Goal: Task Accomplishment & Management: Manage account settings

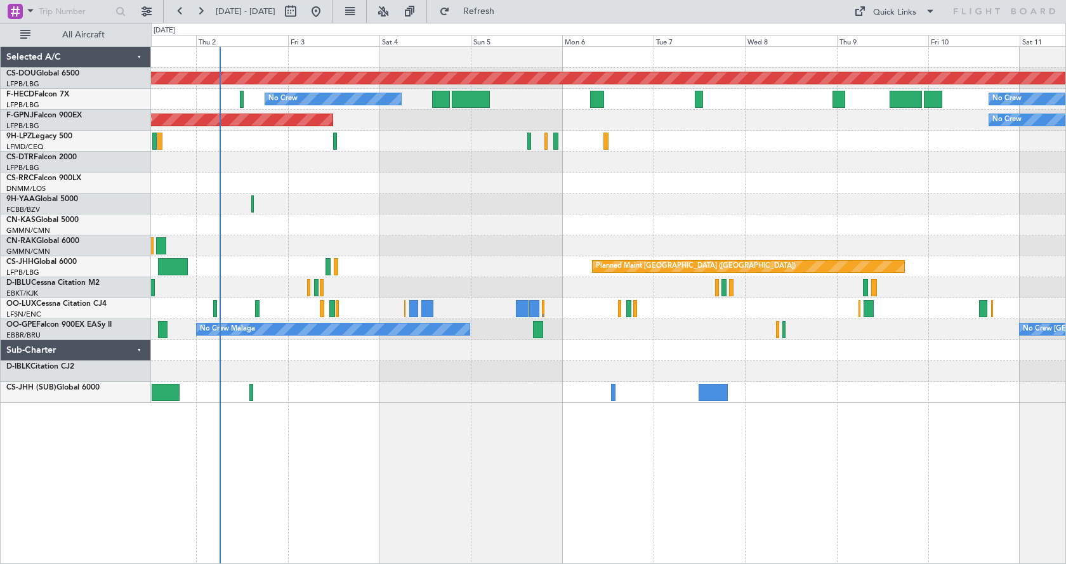
click at [437, 456] on div "Planned Maint London ([GEOGRAPHIC_DATA]) No Crew No Crew Planned Maint [GEOGRAP…" at bounding box center [608, 305] width 915 height 518
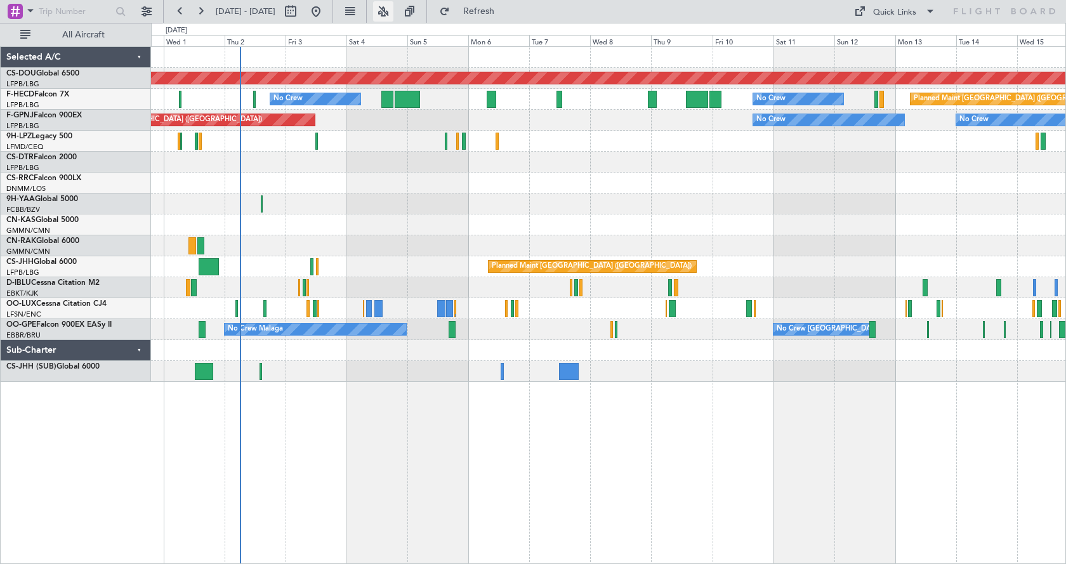
click at [393, 11] on button at bounding box center [383, 11] width 20 height 20
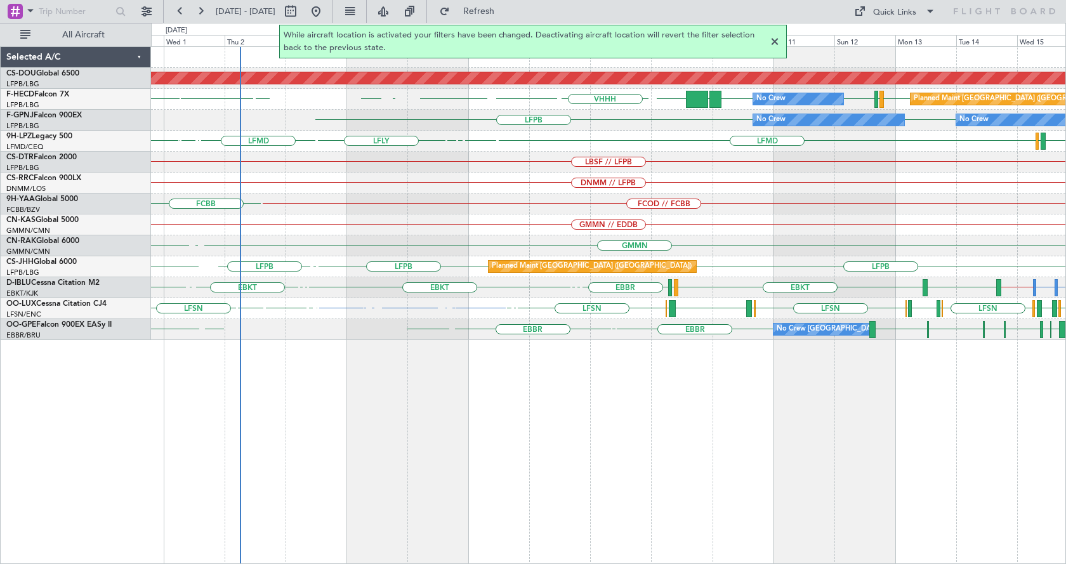
click at [773, 41] on div at bounding box center [774, 41] width 15 height 15
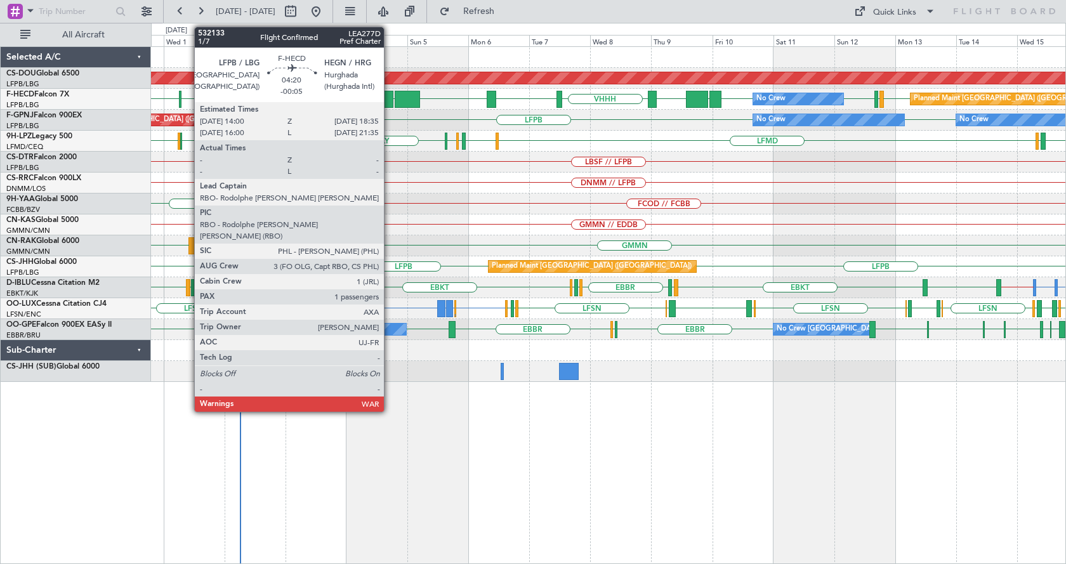
click at [390, 95] on div at bounding box center [387, 99] width 12 height 17
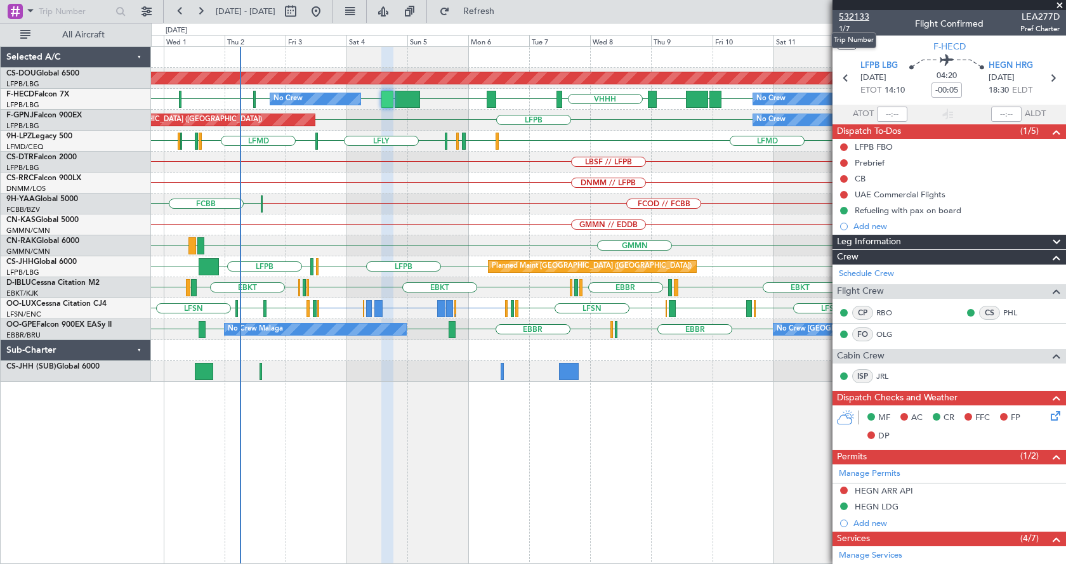
click at [855, 16] on span "532133" at bounding box center [854, 16] width 30 height 13
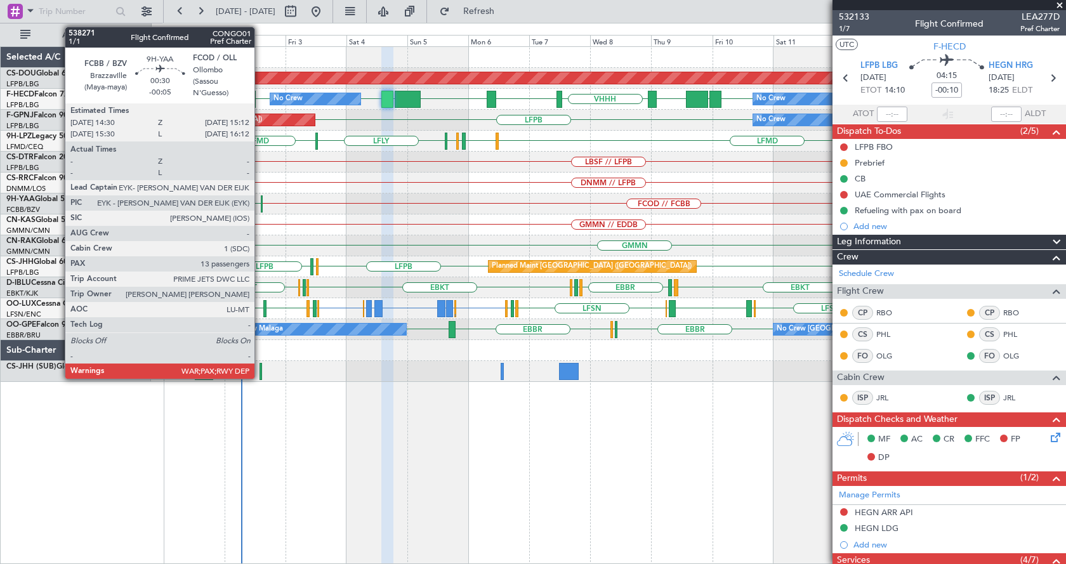
click at [261, 202] on div at bounding box center [262, 203] width 2 height 17
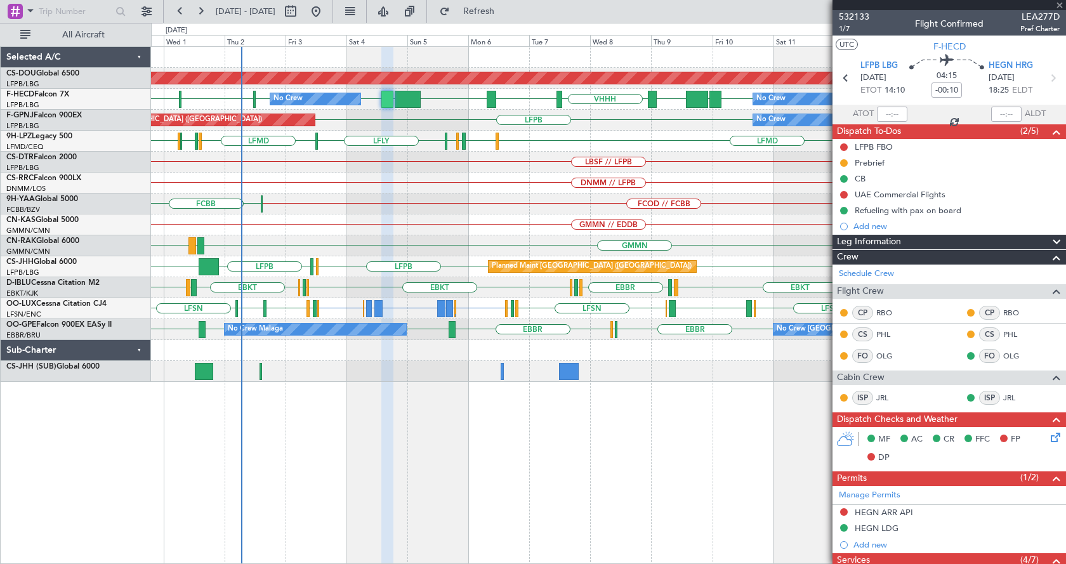
type input "-00:05"
type input "13"
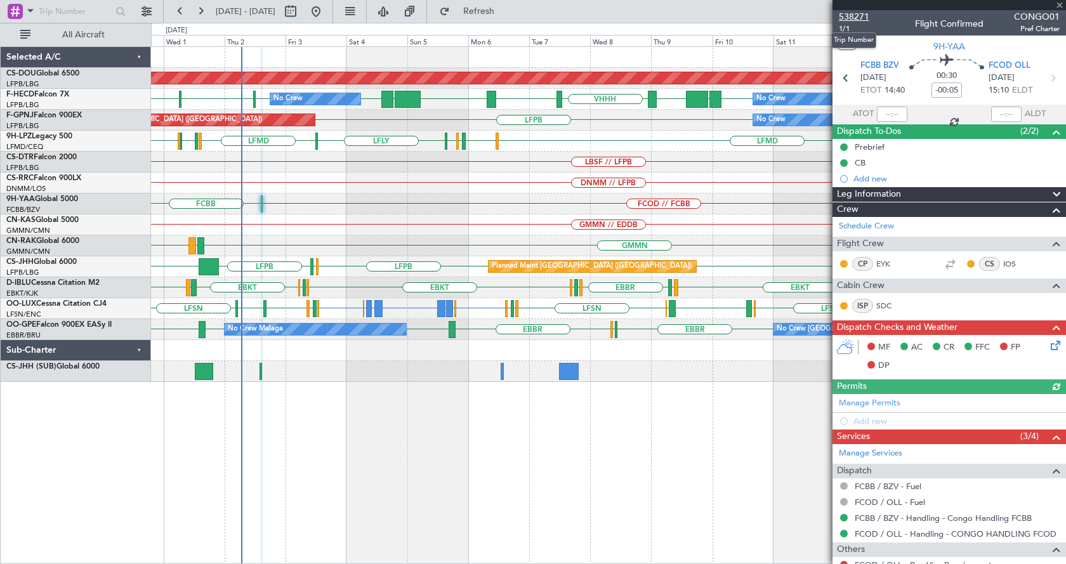
click at [860, 18] on span "538271" at bounding box center [854, 16] width 30 height 13
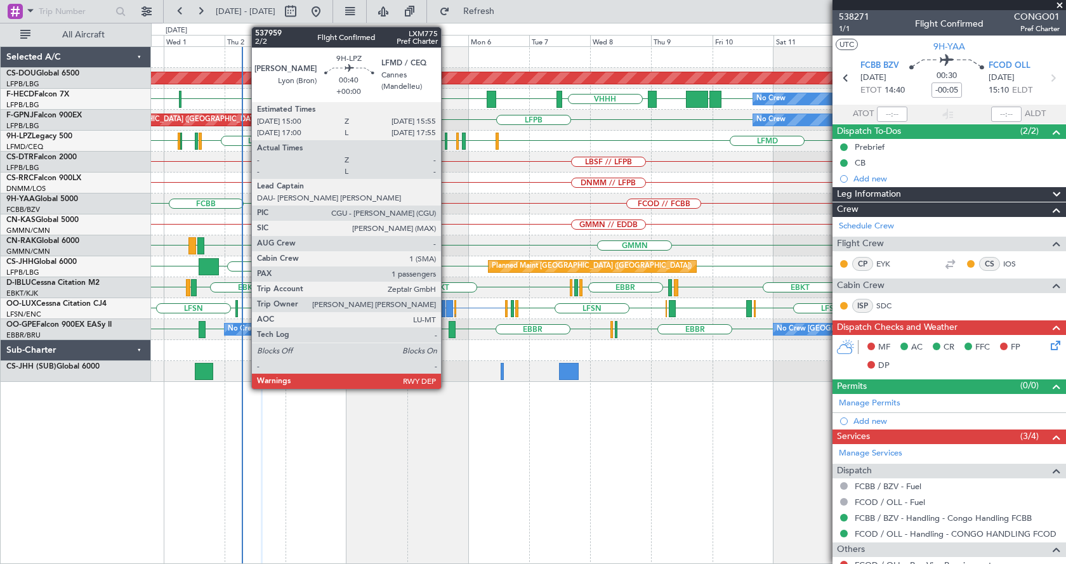
click at [447, 139] on div at bounding box center [446, 141] width 3 height 17
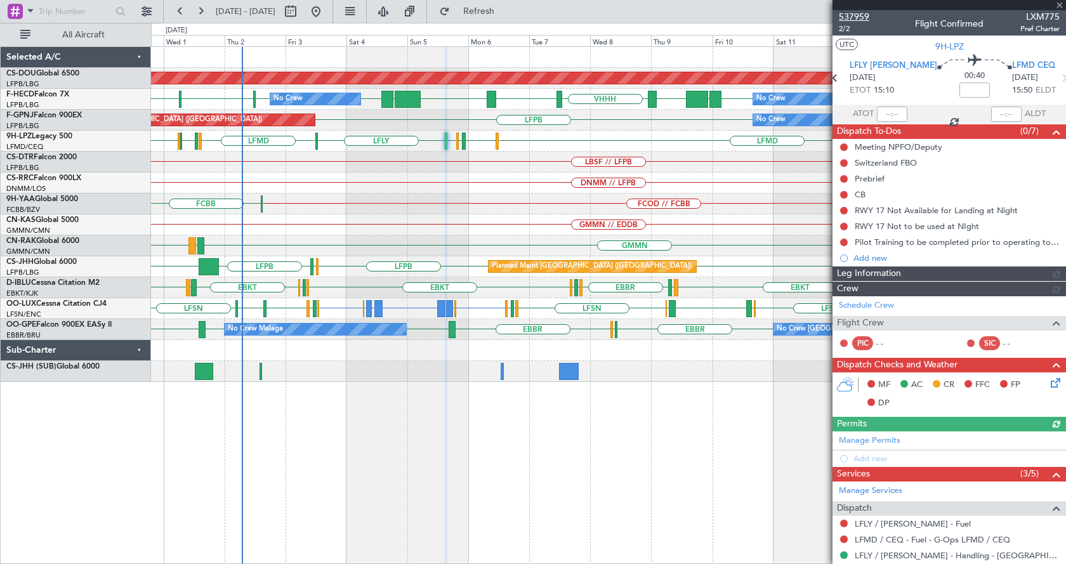
click at [858, 15] on span "537959" at bounding box center [854, 16] width 30 height 13
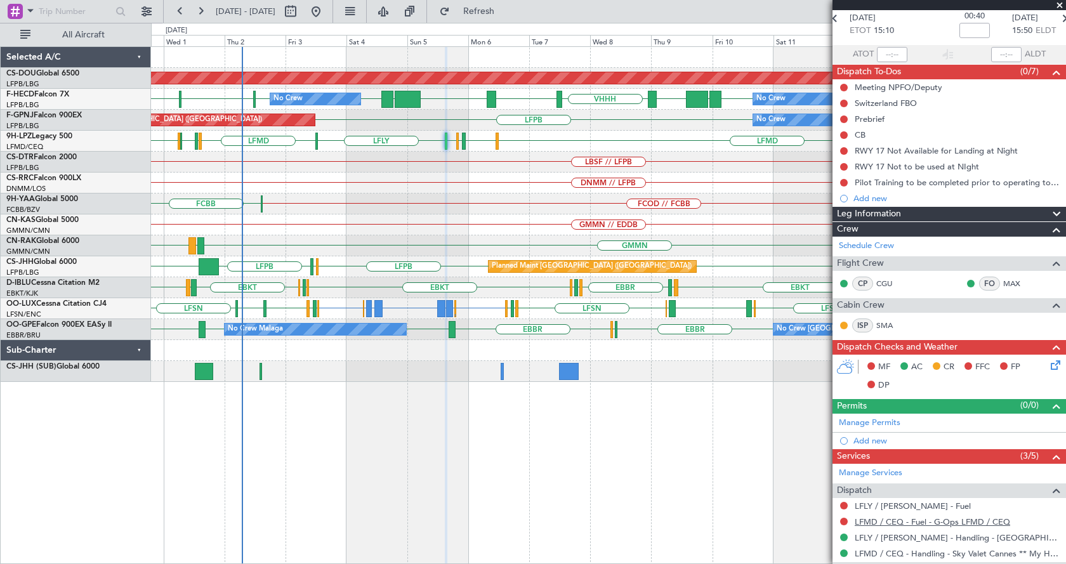
scroll to position [184, 0]
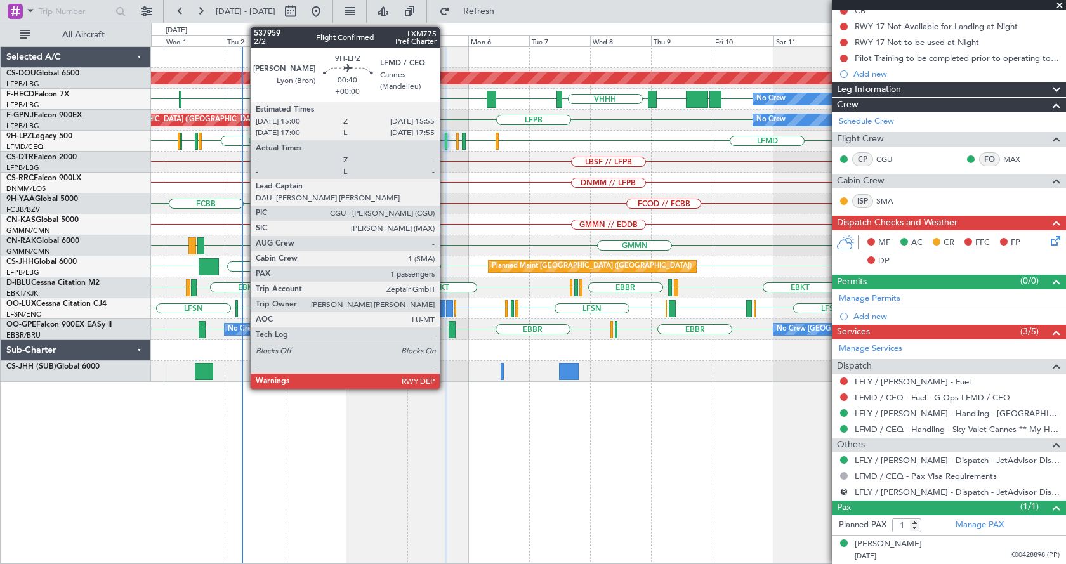
click at [445, 142] on div at bounding box center [446, 141] width 3 height 17
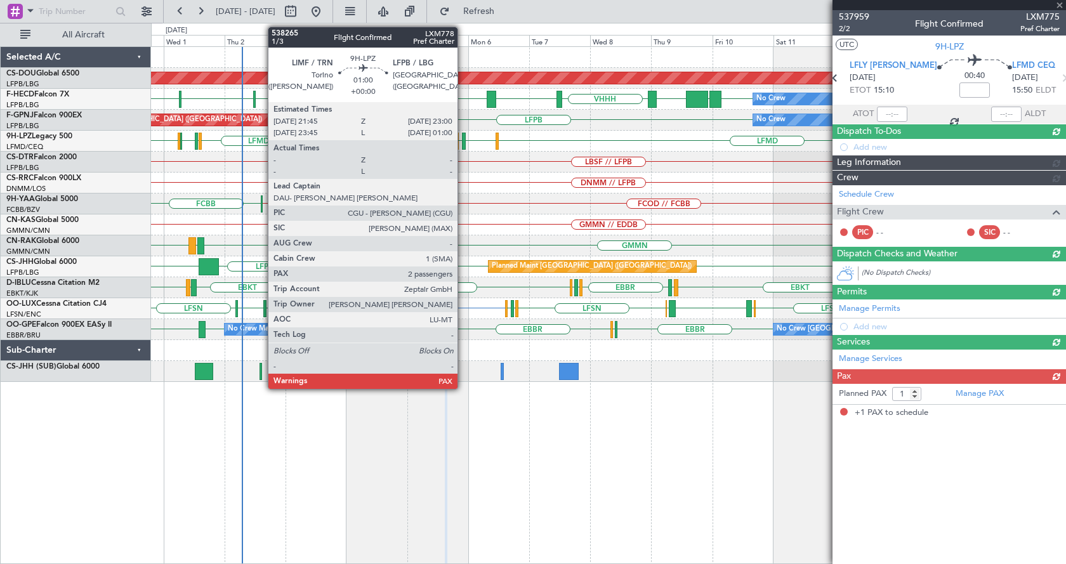
scroll to position [0, 0]
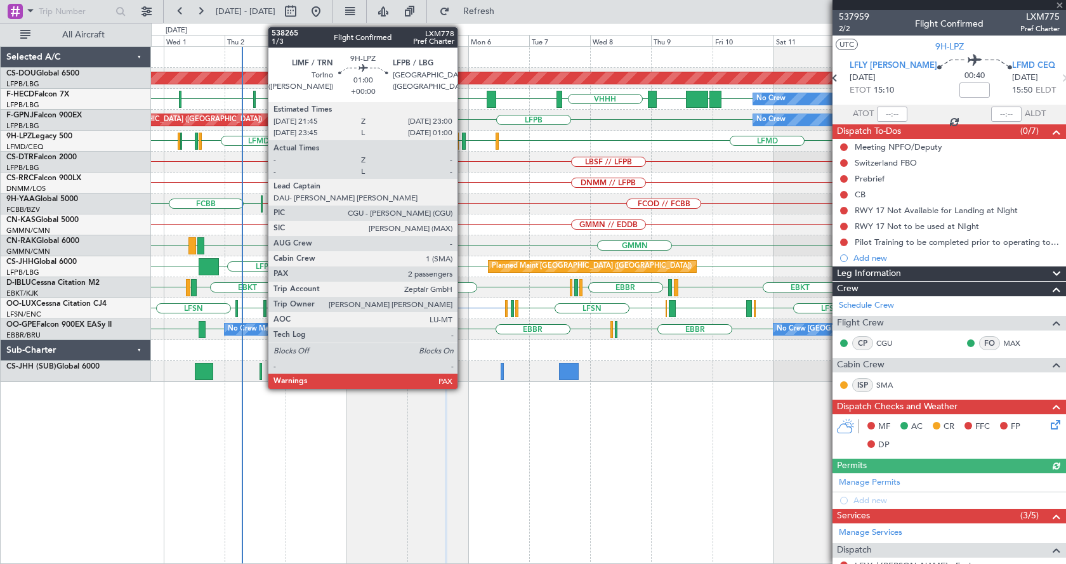
click at [463, 141] on div at bounding box center [464, 141] width 4 height 17
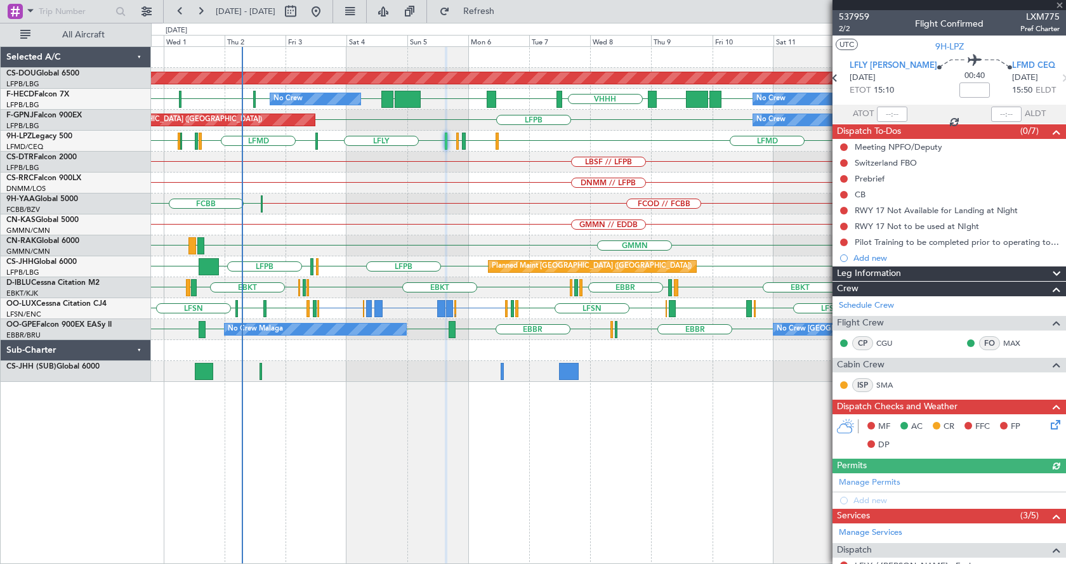
type input "2"
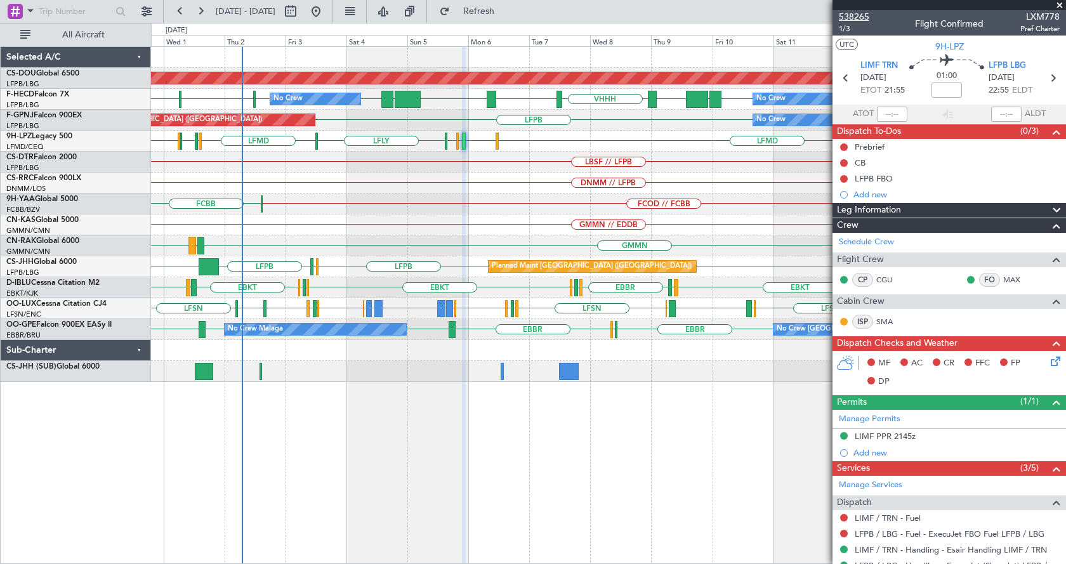
click at [859, 19] on span "538265" at bounding box center [854, 16] width 30 height 13
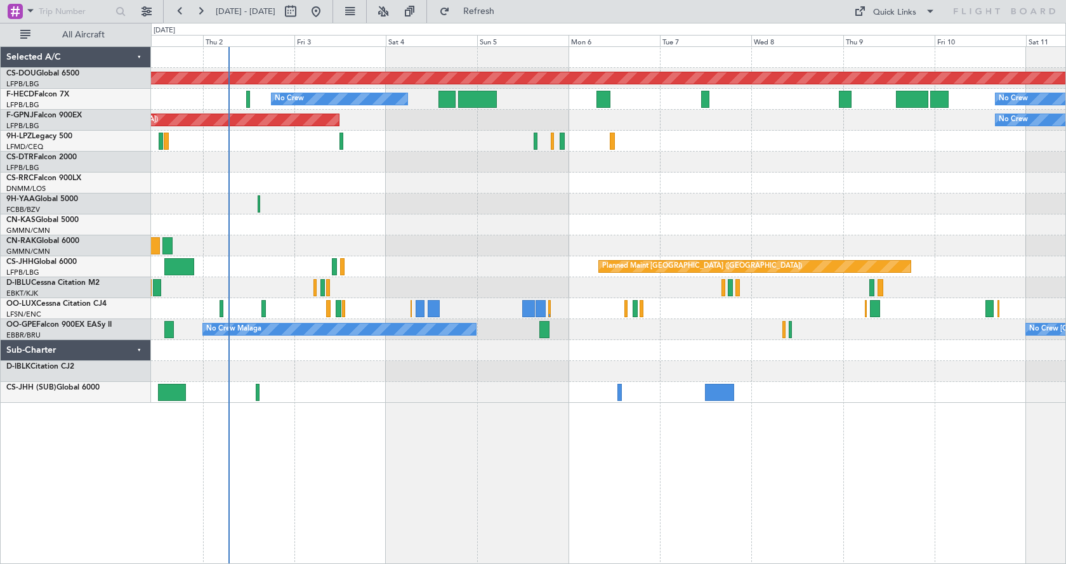
click at [496, 495] on div "Planned Maint London ([GEOGRAPHIC_DATA]) No Crew No Crew Planned Maint [GEOGRAP…" at bounding box center [608, 305] width 915 height 518
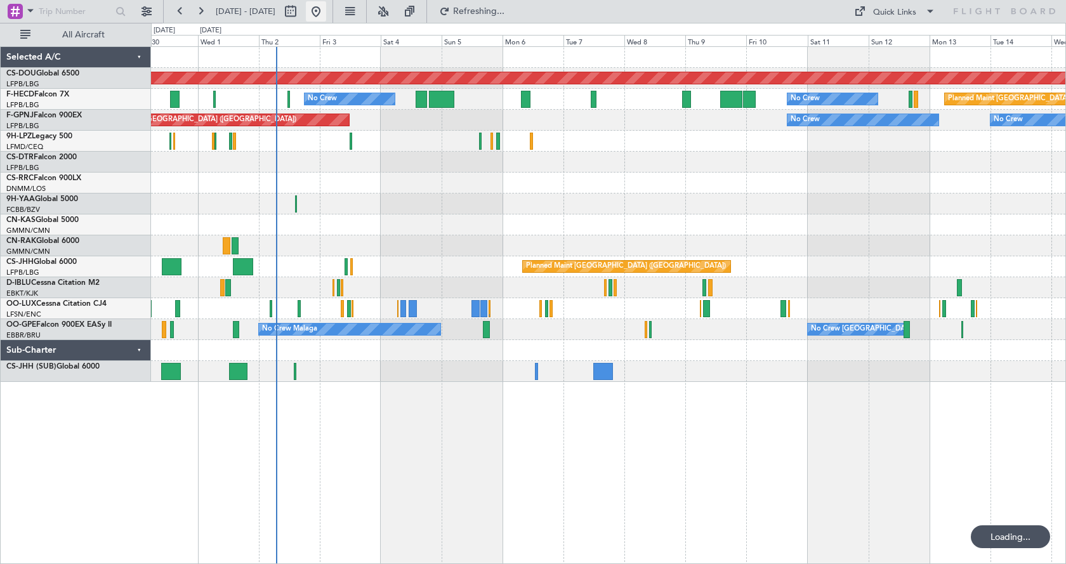
click at [326, 13] on button at bounding box center [316, 11] width 20 height 20
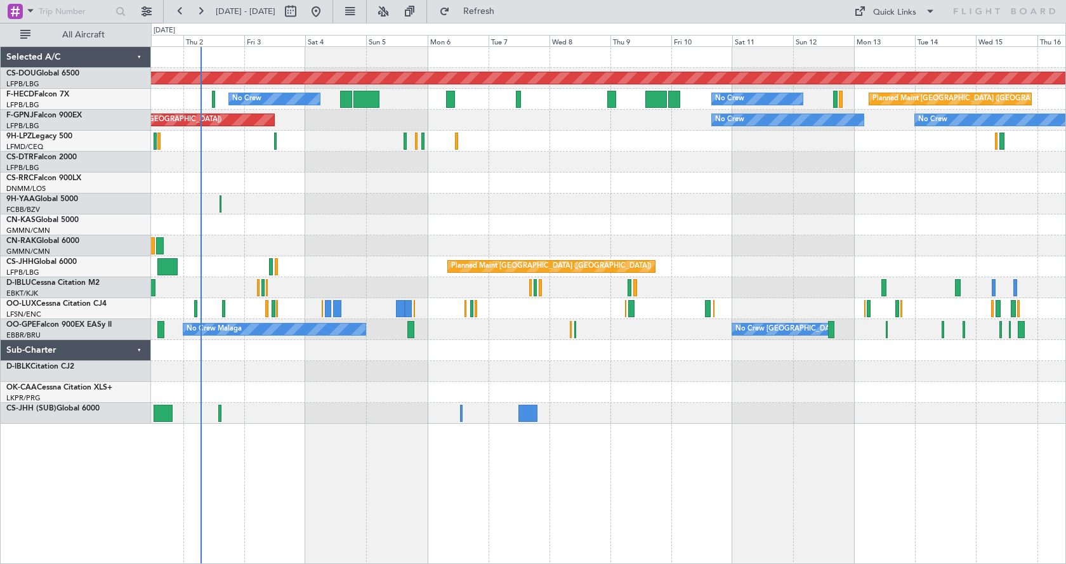
click at [367, 495] on div "Planned Maint London ([GEOGRAPHIC_DATA]) No Crew No Crew Planned Maint [GEOGRAP…" at bounding box center [608, 305] width 915 height 518
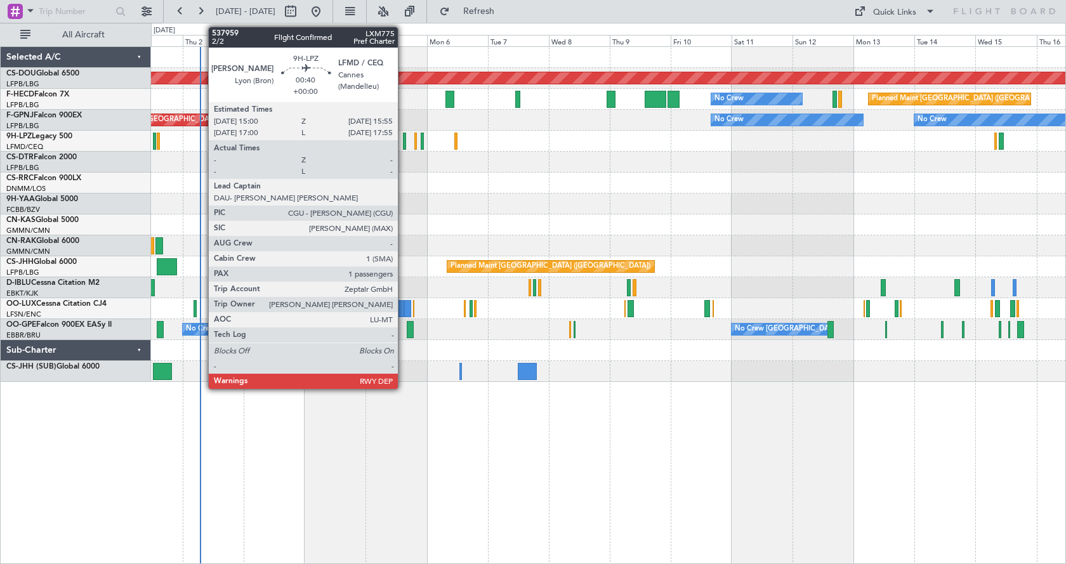
click at [403, 134] on div at bounding box center [404, 141] width 3 height 17
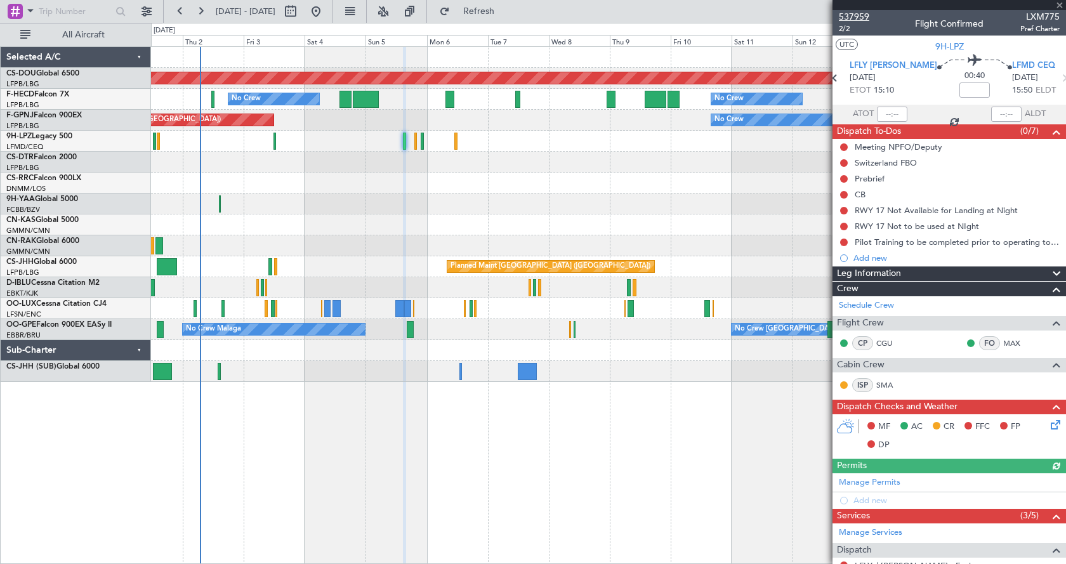
click at [858, 17] on span "537959" at bounding box center [854, 16] width 30 height 13
click at [393, 11] on button at bounding box center [383, 11] width 20 height 20
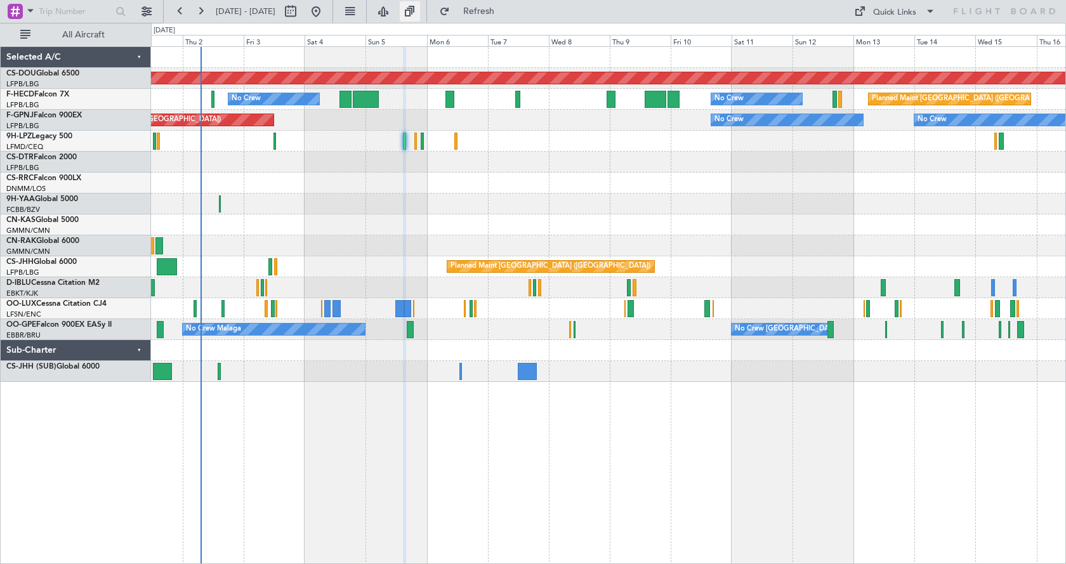
type input "0"
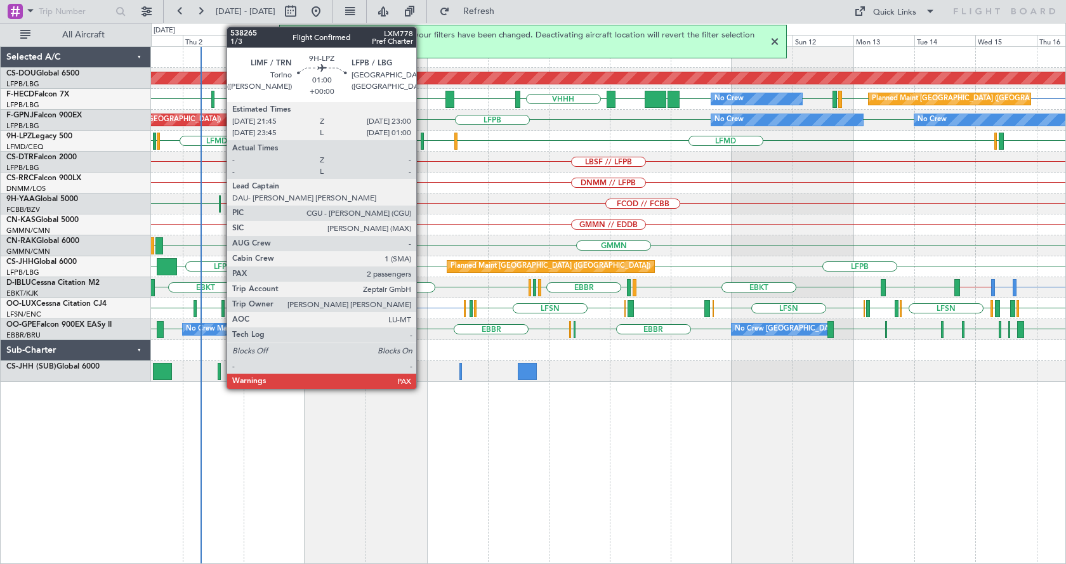
click at [422, 138] on div at bounding box center [423, 141] width 4 height 17
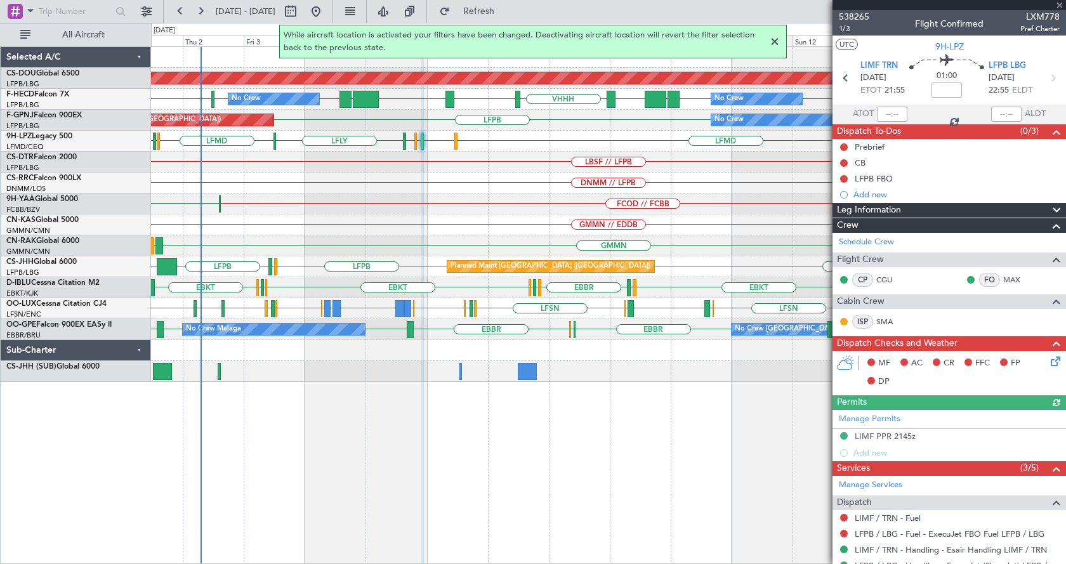
click at [773, 42] on div at bounding box center [774, 41] width 15 height 15
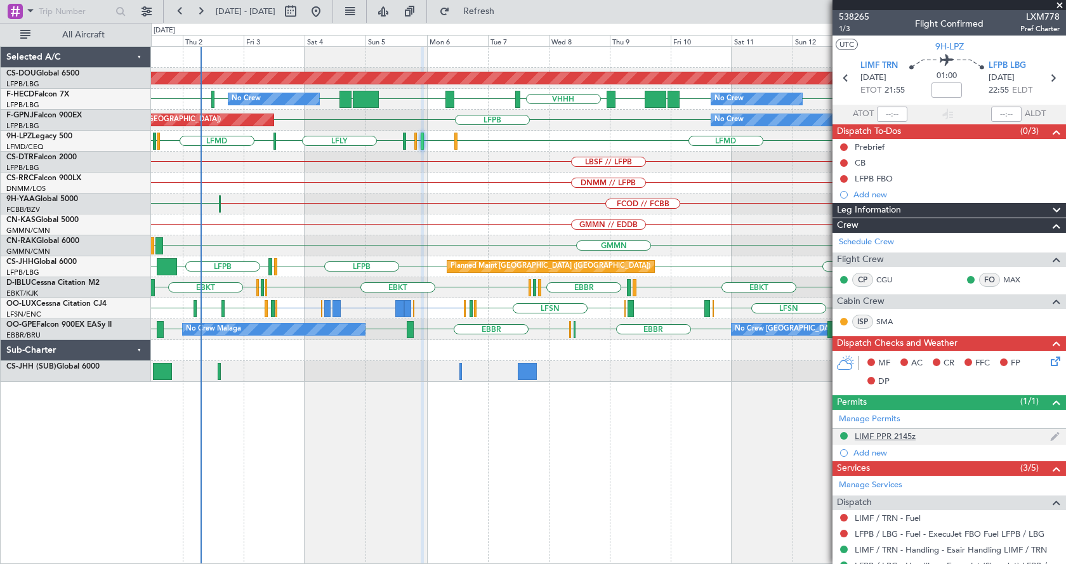
click at [891, 435] on div "LIMF PPR 2145z" at bounding box center [885, 436] width 61 height 11
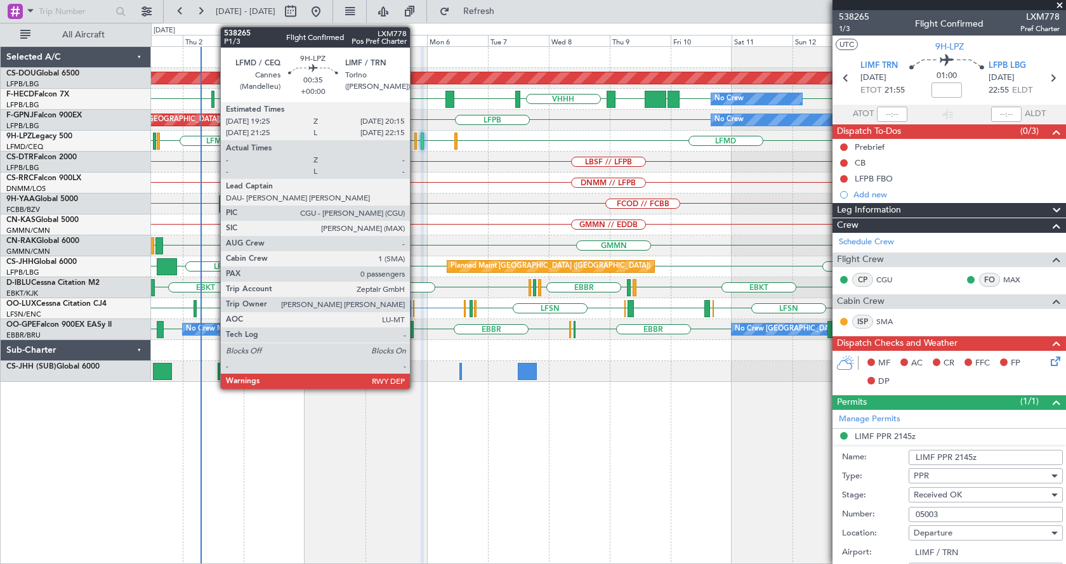
click at [416, 141] on div at bounding box center [415, 141] width 3 height 17
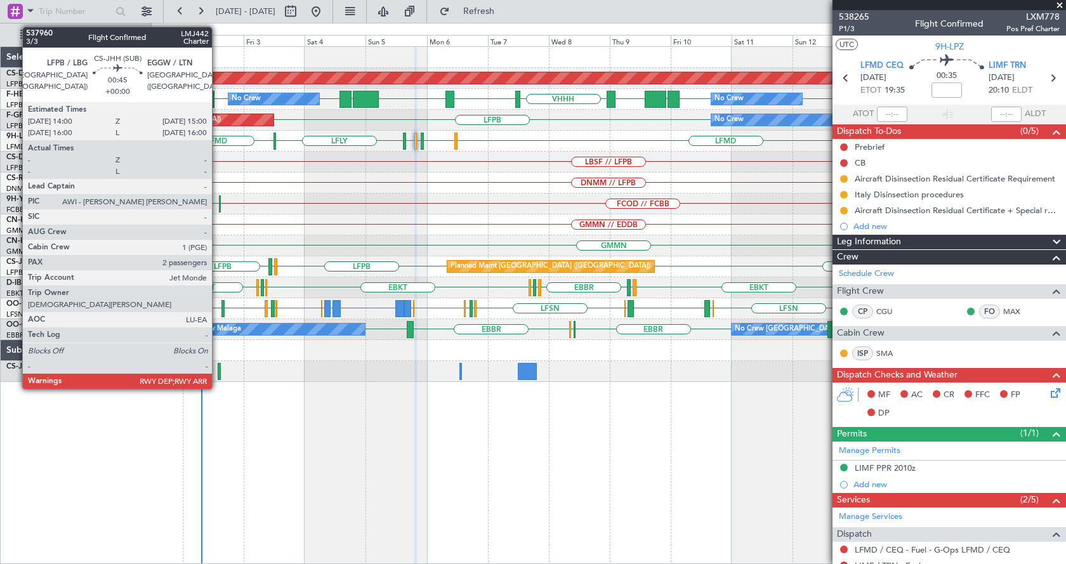
click at [218, 366] on div at bounding box center [219, 371] width 3 height 17
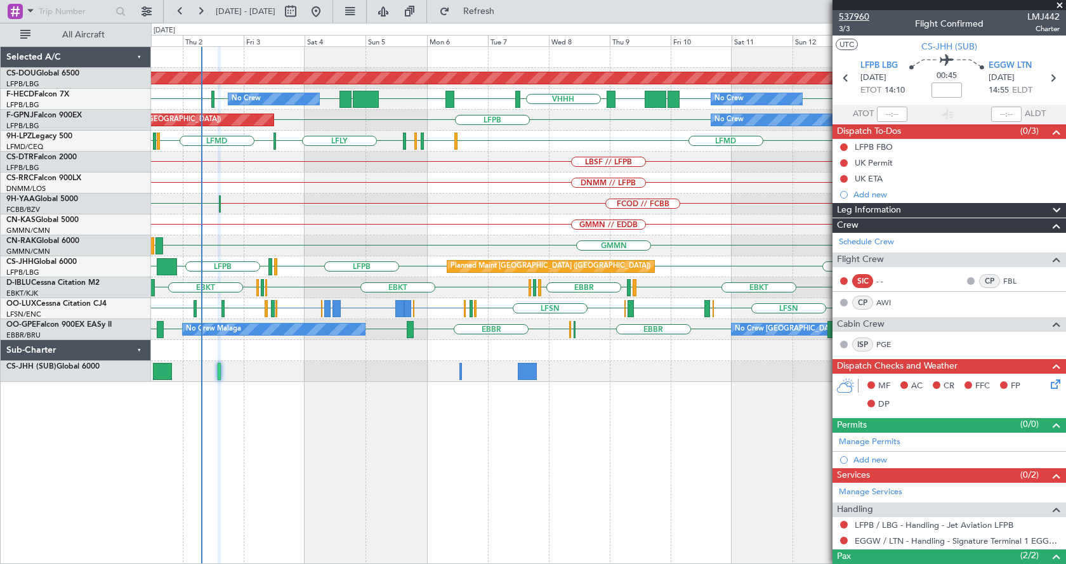
click at [855, 15] on span "537960" at bounding box center [854, 16] width 30 height 13
click at [272, 265] on div "LFPB EGGW LFPB FCBB LFPB Planned Maint [GEOGRAPHIC_DATA] ([GEOGRAPHIC_DATA])" at bounding box center [608, 266] width 914 height 21
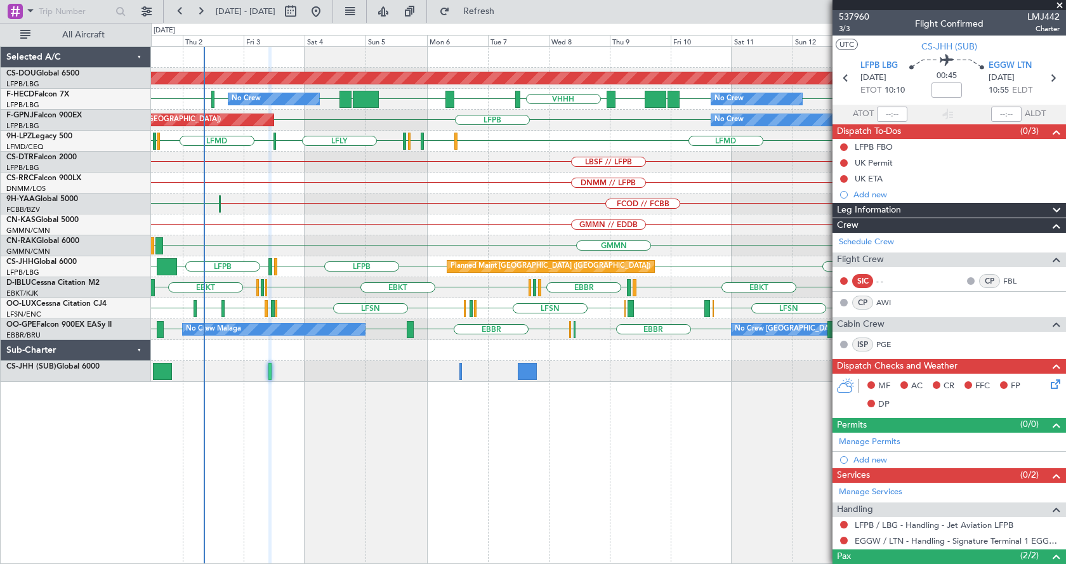
click at [1060, 4] on span at bounding box center [1059, 5] width 13 height 11
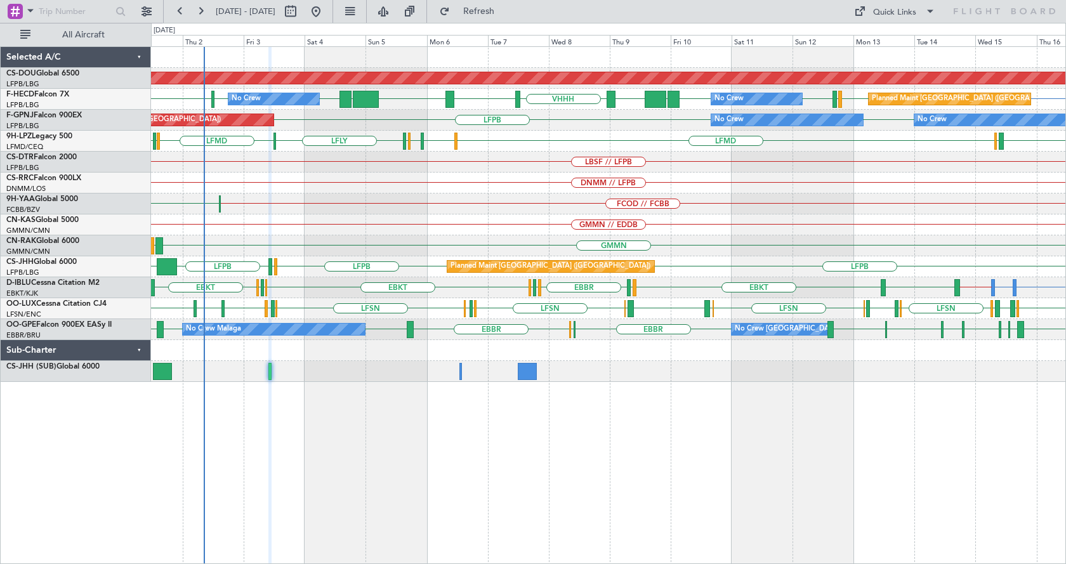
type input "0"
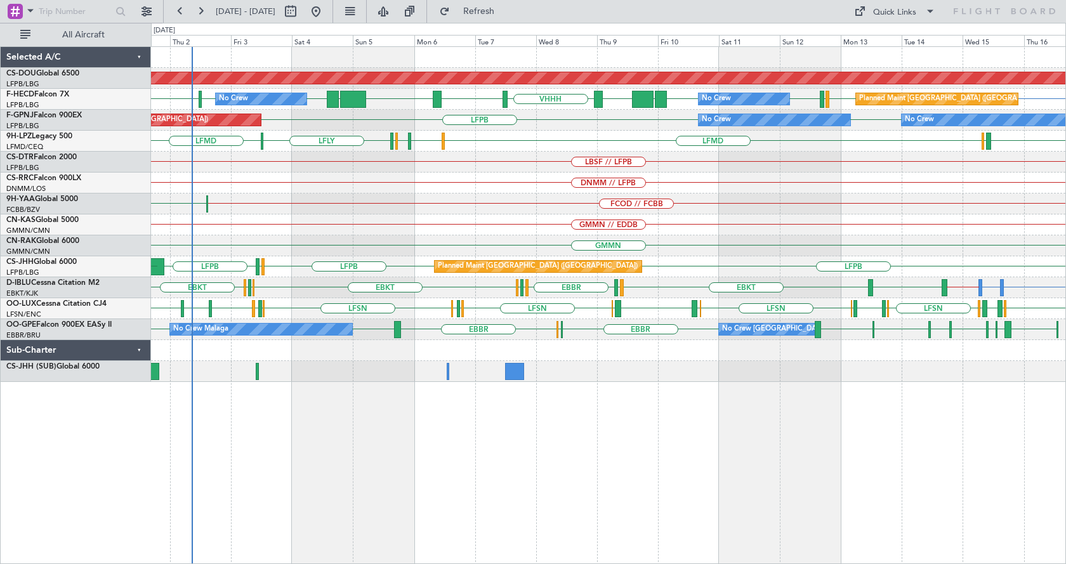
click at [812, 223] on div "GMMN // EDDB" at bounding box center [608, 224] width 914 height 21
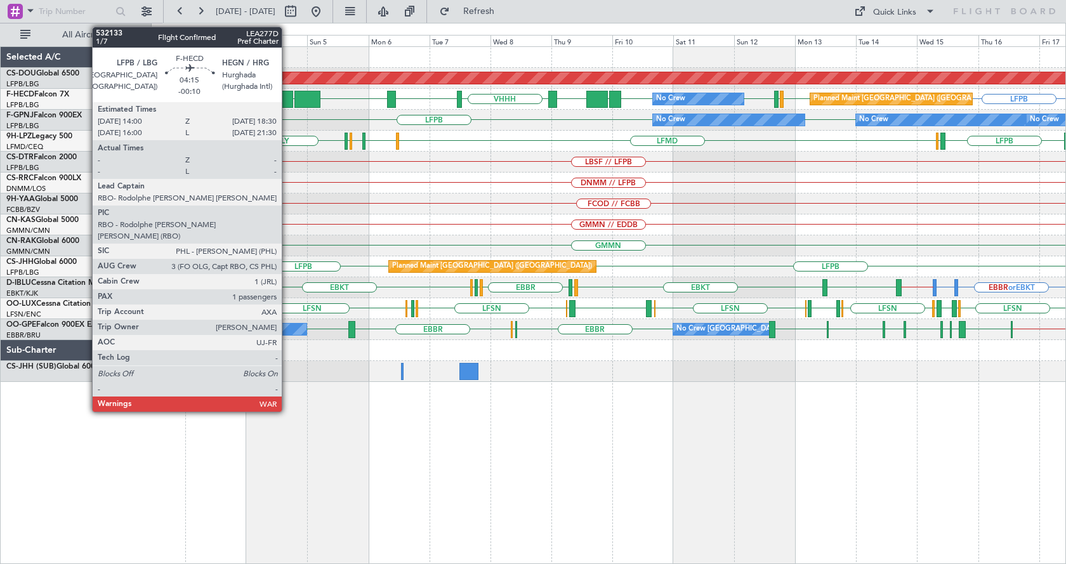
click at [287, 99] on div at bounding box center [287, 99] width 12 height 17
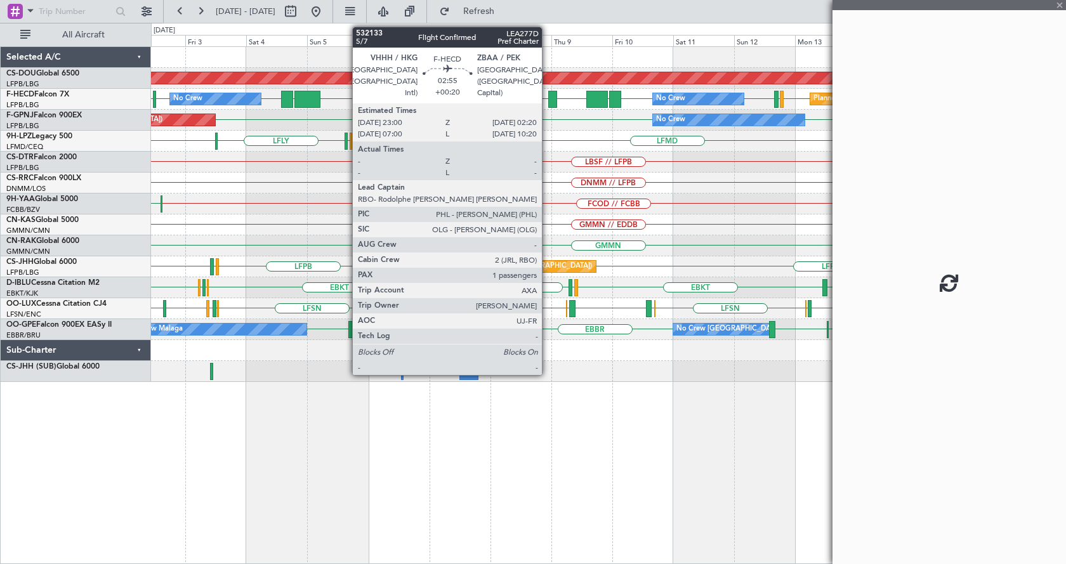
click at [546, 97] on div "LFPB ZBAA VHHH RPLL WSSL HEGN LFPB LFPB [GEOGRAPHIC_DATA] LFPB LFMN LFPB LFPB U…" at bounding box center [608, 99] width 914 height 21
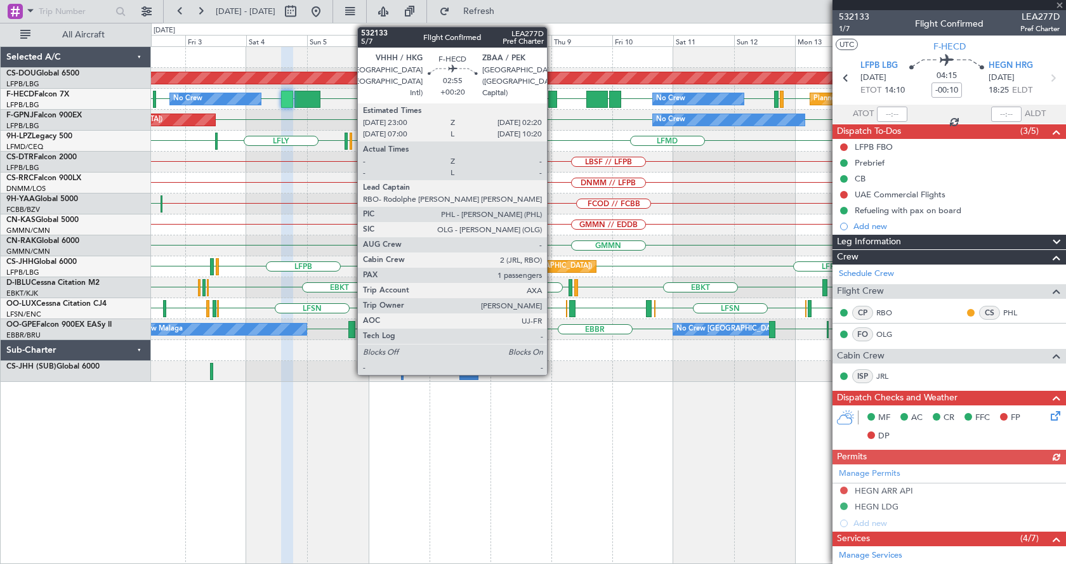
click at [553, 98] on div at bounding box center [552, 99] width 9 height 17
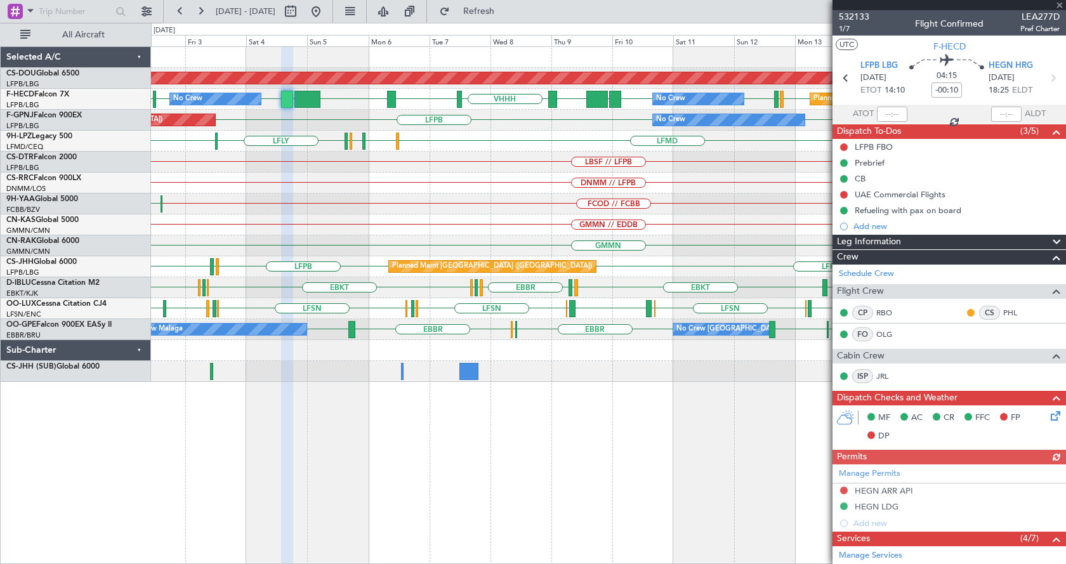
type input "+00:20"
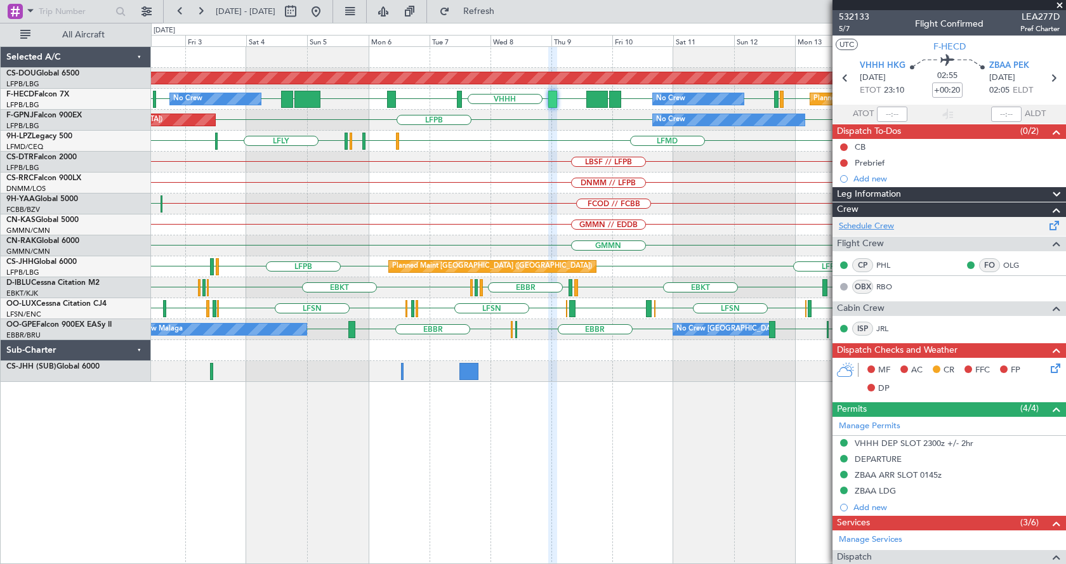
click at [859, 224] on link "Schedule Crew" at bounding box center [866, 226] width 55 height 13
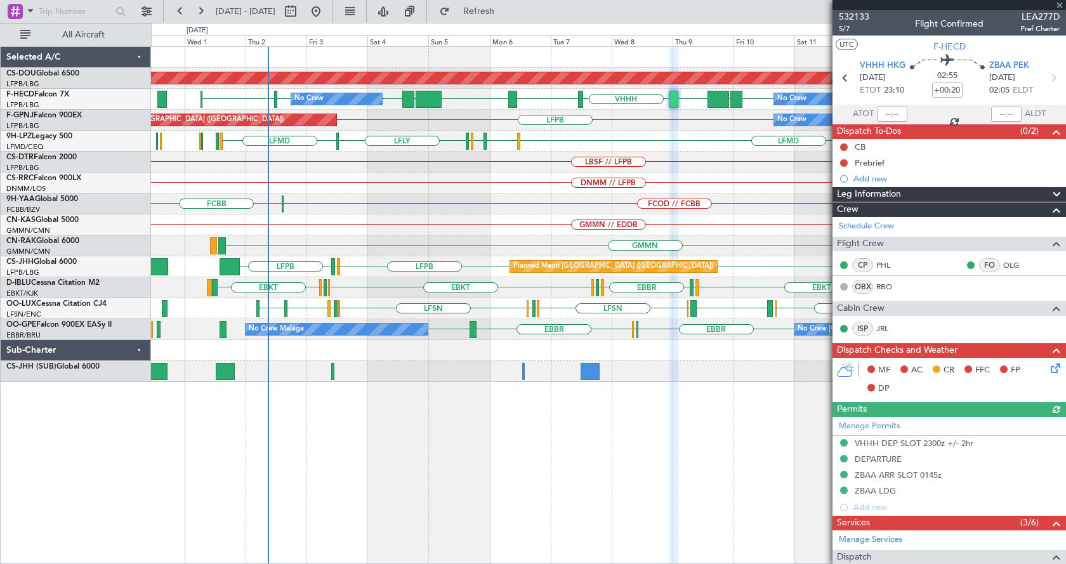
click at [434, 480] on div "Planned Maint London ([GEOGRAPHIC_DATA]) ZBAA VHHH RPLL WSSL HEGN LFPB LFPB [GE…" at bounding box center [608, 305] width 915 height 518
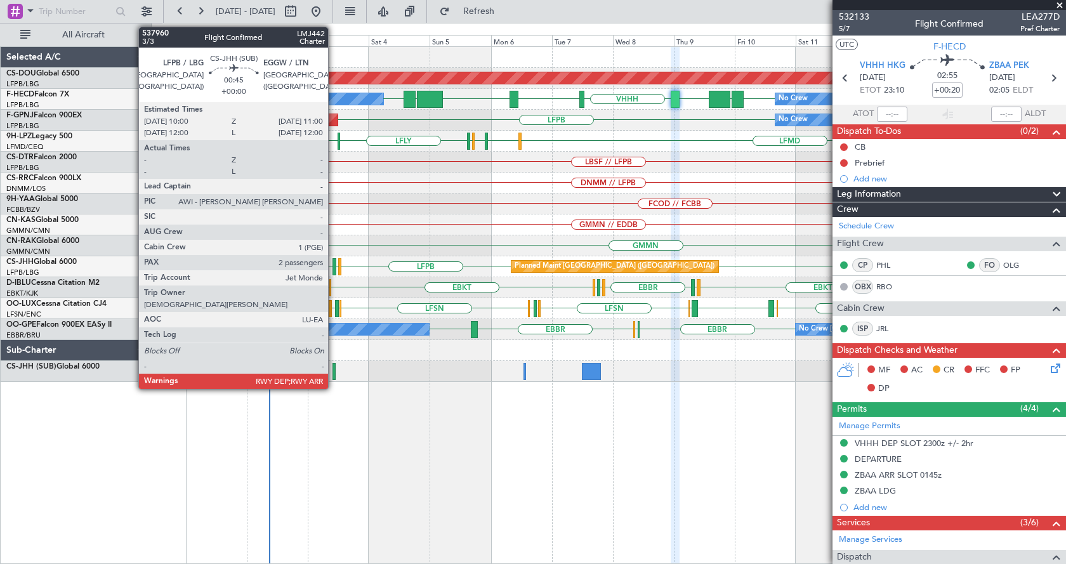
click at [334, 371] on div at bounding box center [333, 371] width 3 height 17
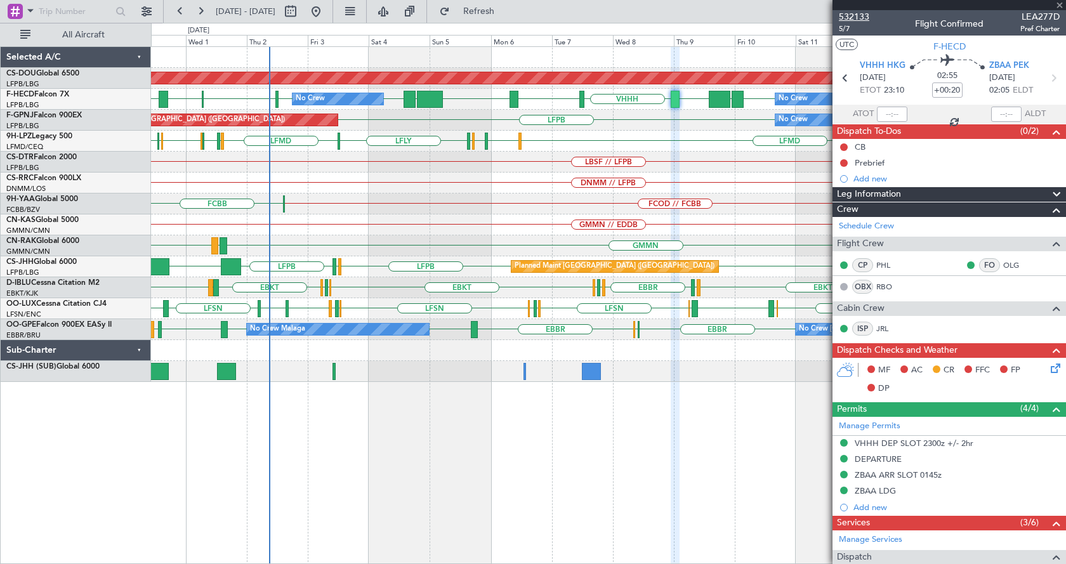
type input "2"
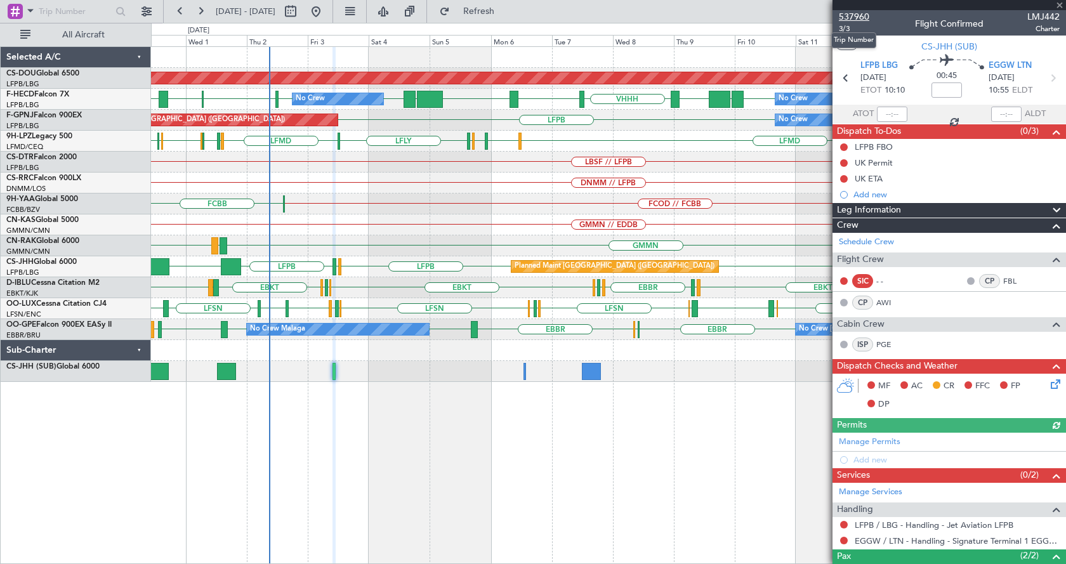
click at [852, 16] on span "537960" at bounding box center [854, 16] width 30 height 13
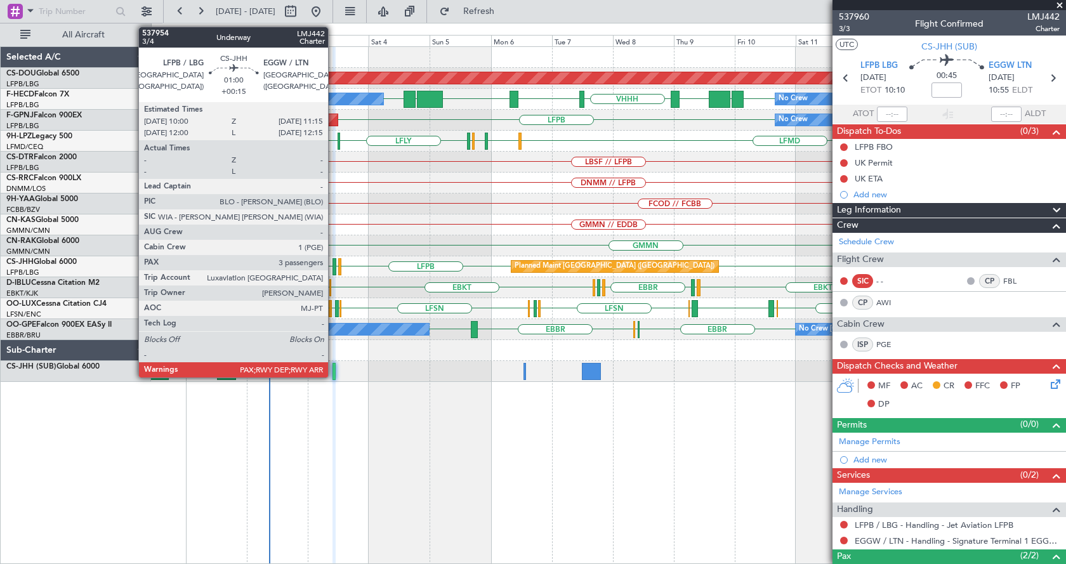
click at [334, 265] on div at bounding box center [334, 266] width 4 height 17
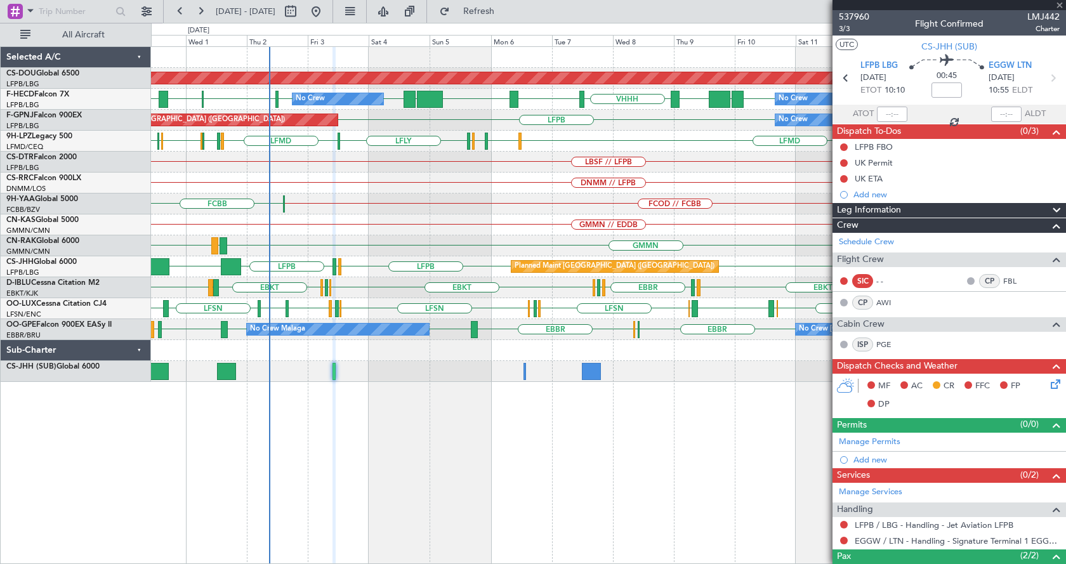
type input "+00:15"
type input "3"
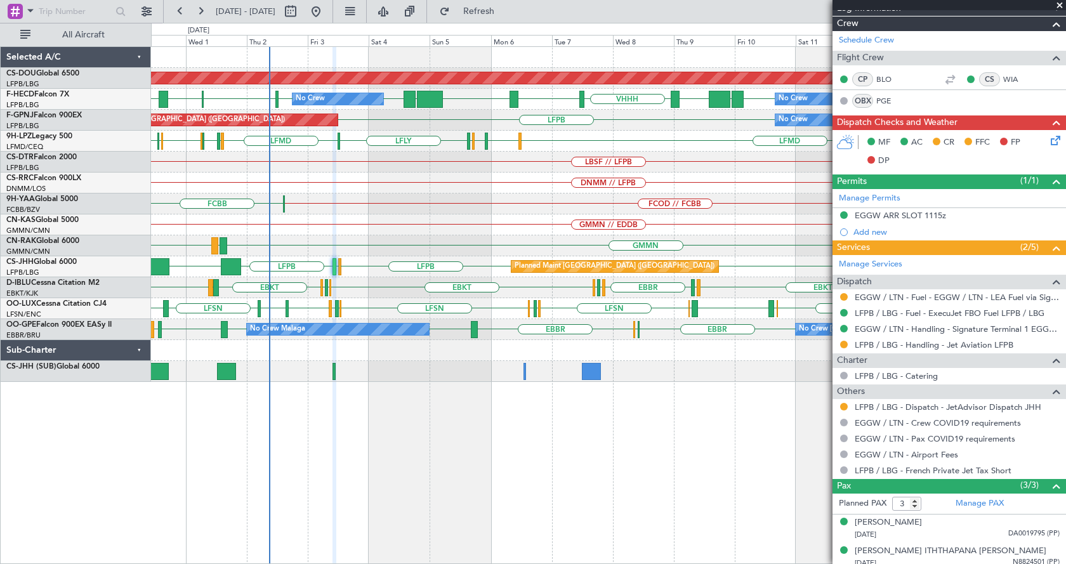
scroll to position [269, 0]
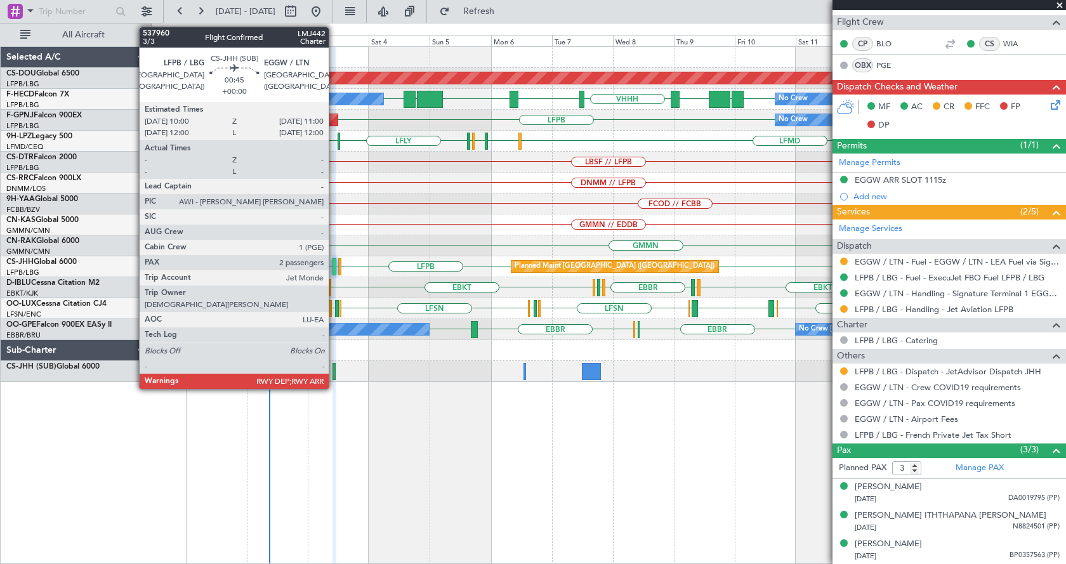
click at [334, 365] on div at bounding box center [333, 371] width 3 height 17
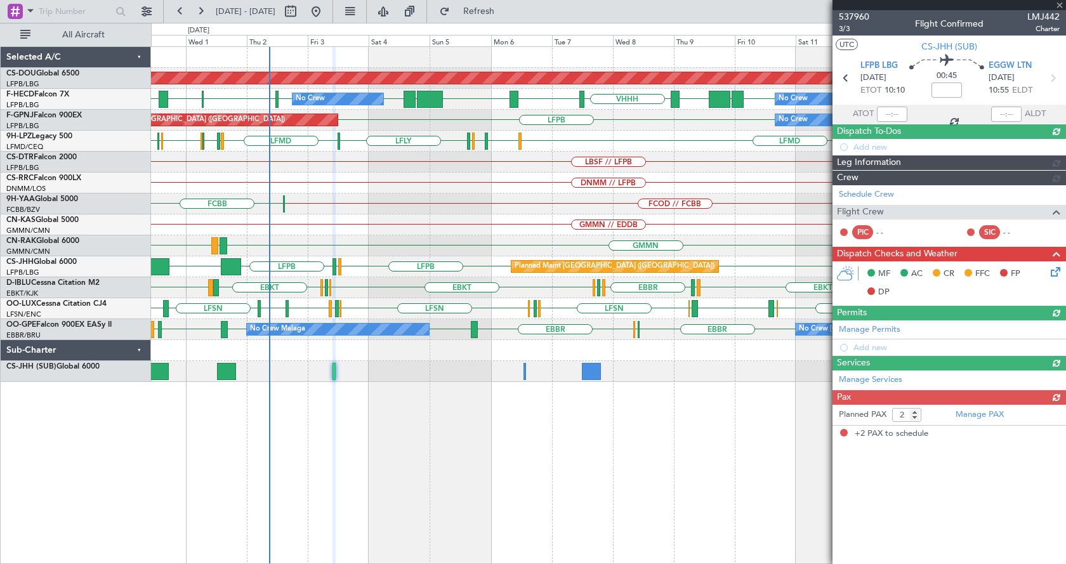
scroll to position [0, 0]
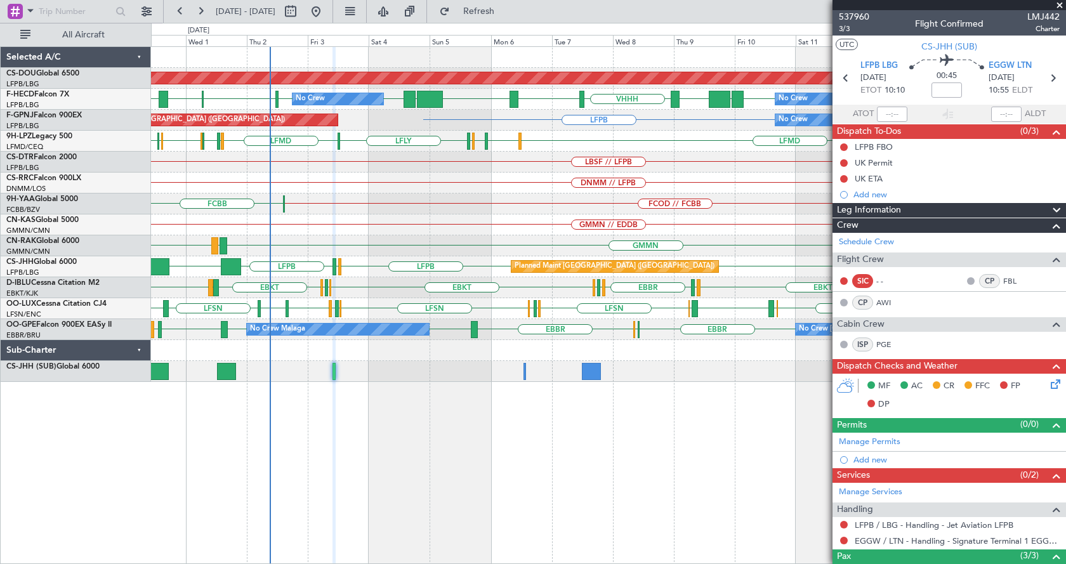
type input "3"
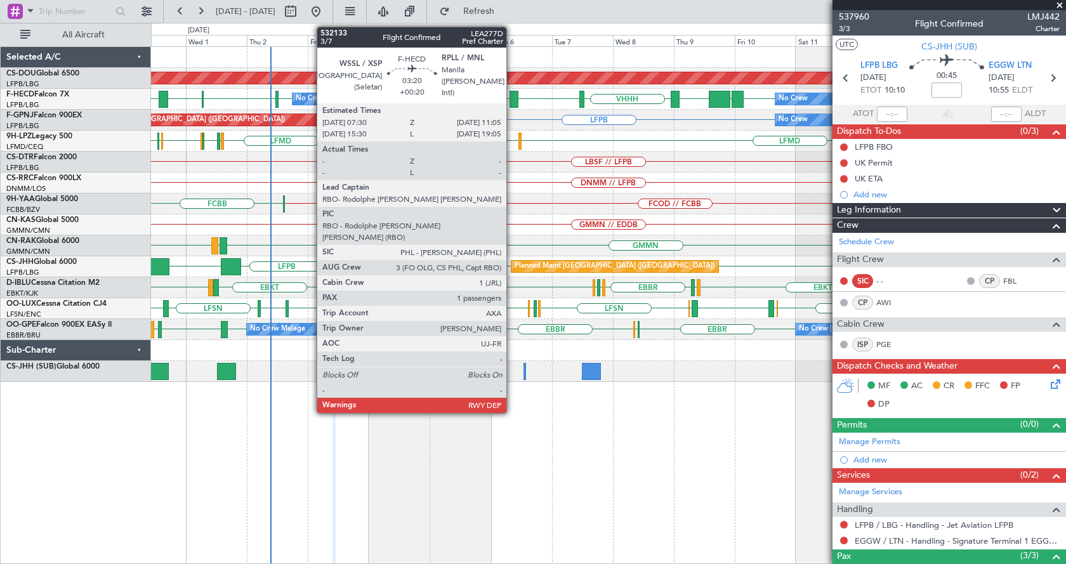
click at [512, 98] on div at bounding box center [515, 99] width 10 height 17
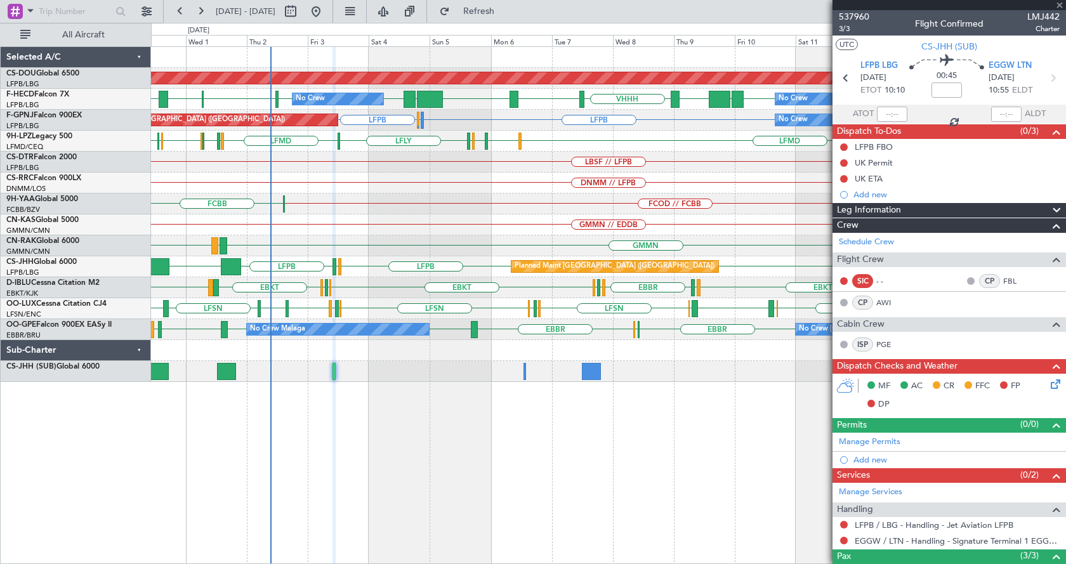
type input "+00:20"
type input "1"
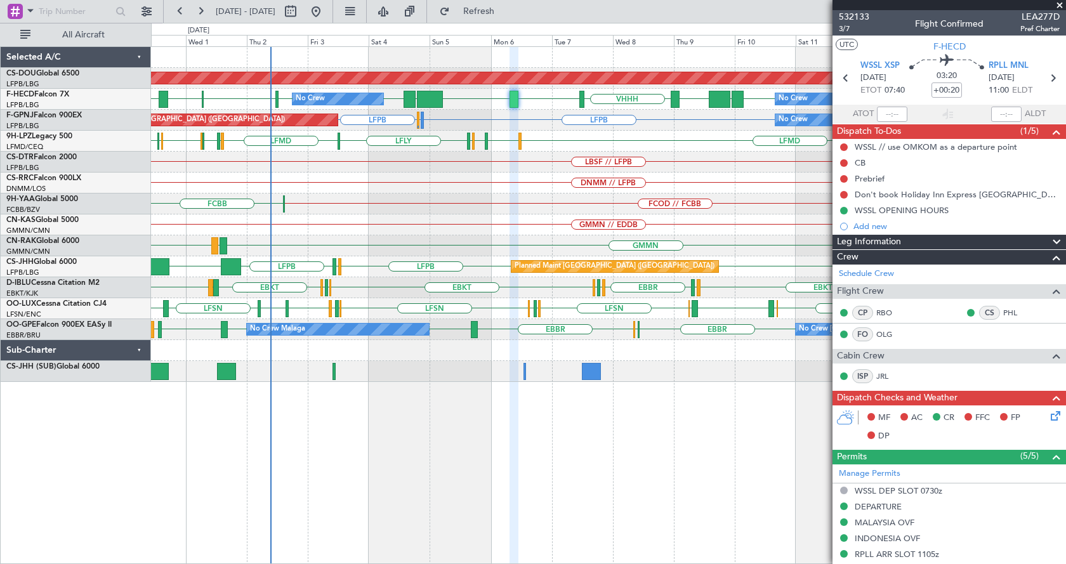
scroll to position [63, 0]
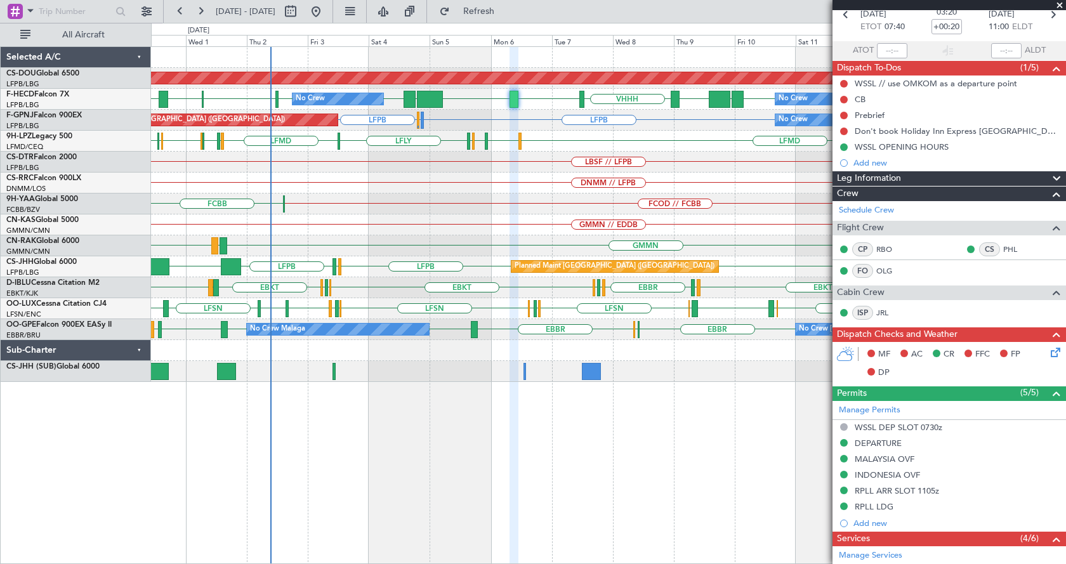
click at [704, 371] on div "Planned Maint London (Biggin Hill) ZBAA VHHH RPLL WSSL HEGN LFPB LFPB EGTK EGLC…" at bounding box center [608, 214] width 914 height 335
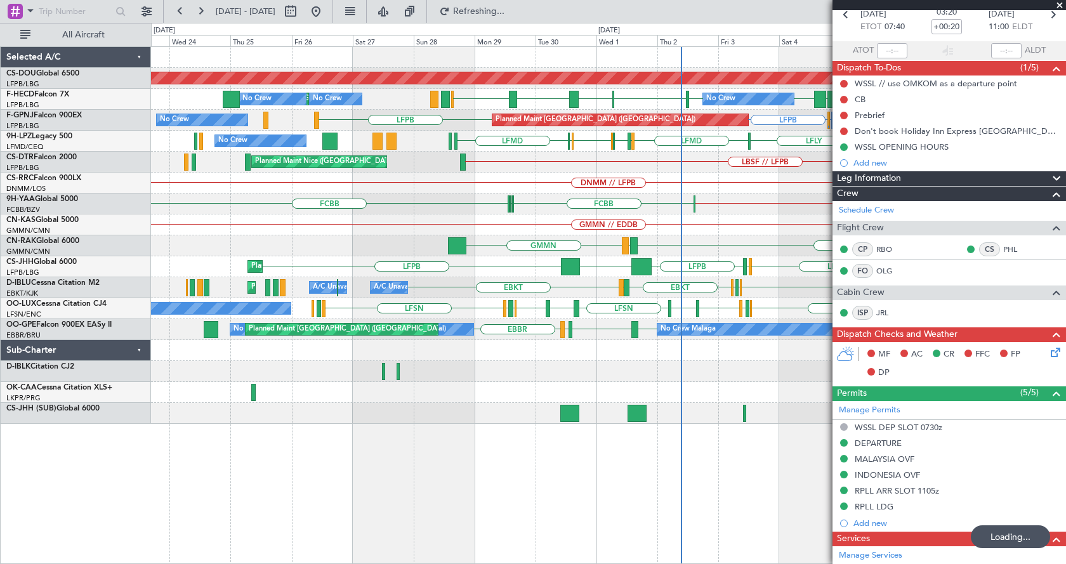
click at [542, 285] on div "Planned Maint London (Biggin Hill) No Crew No Crew Planned Maint Paris (Le Bour…" at bounding box center [608, 235] width 914 height 377
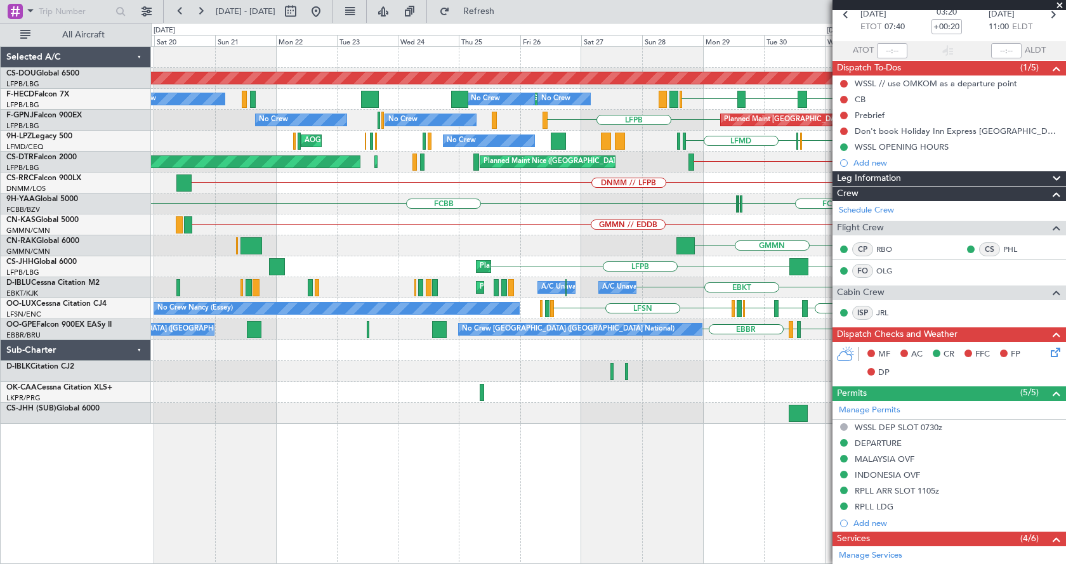
click at [419, 280] on div "Planned Maint London (Biggin Hill) HEGN LFPB LFPB EGTK EGLC LTBA LFPB No Crew P…" at bounding box center [608, 235] width 914 height 377
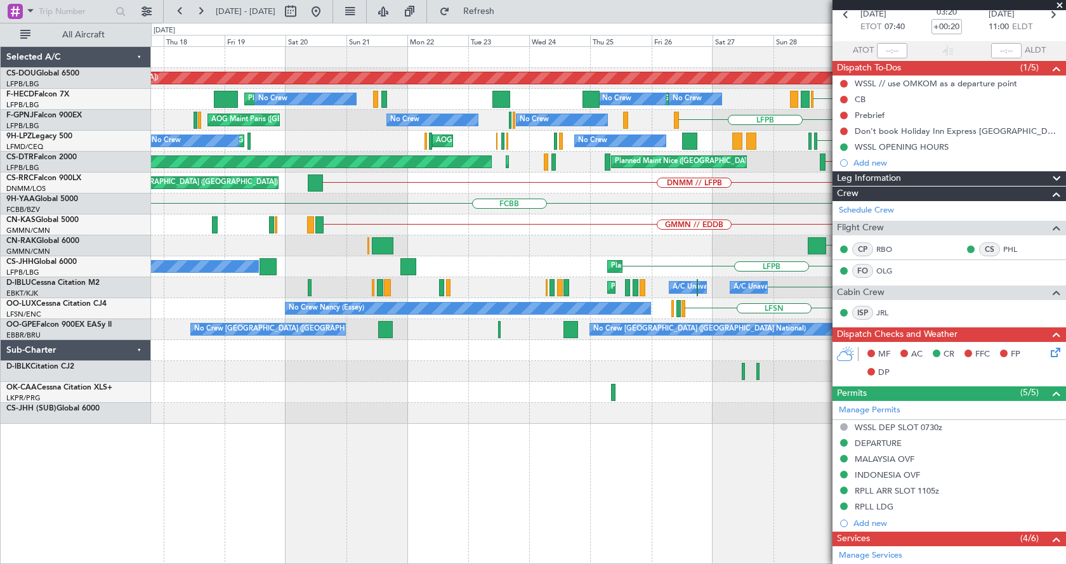
click at [481, 481] on div "Planned Maint London (Biggin Hill) LFPB LFPB EGTK EGLC LTBA Planned Maint Paris…" at bounding box center [608, 305] width 915 height 518
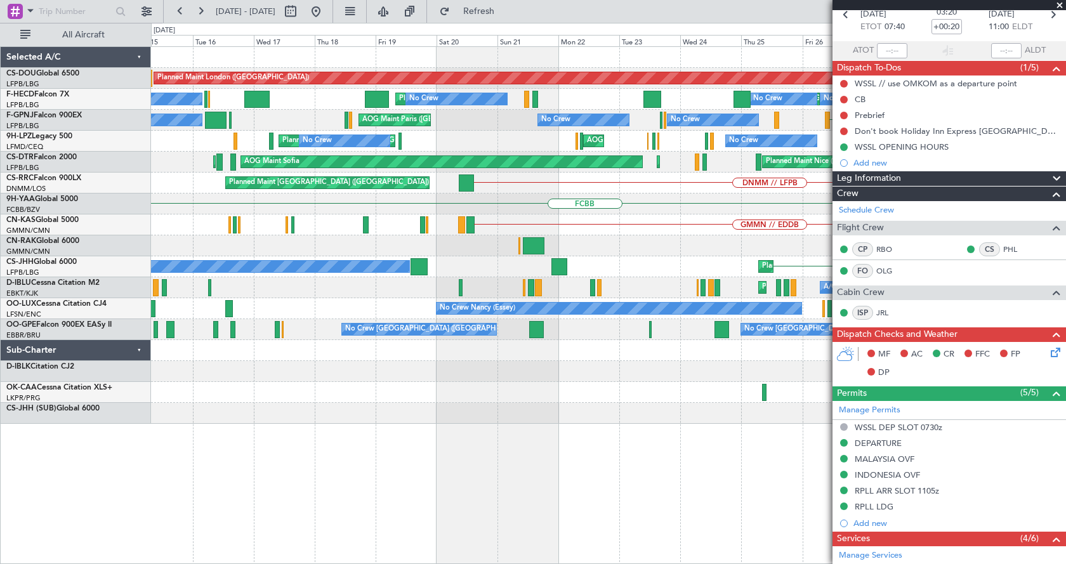
click at [673, 507] on div "Planned Maint London (Biggin Hill) Planned Maint Paris (Le Bourget) LFPB LTBA P…" at bounding box center [608, 305] width 915 height 518
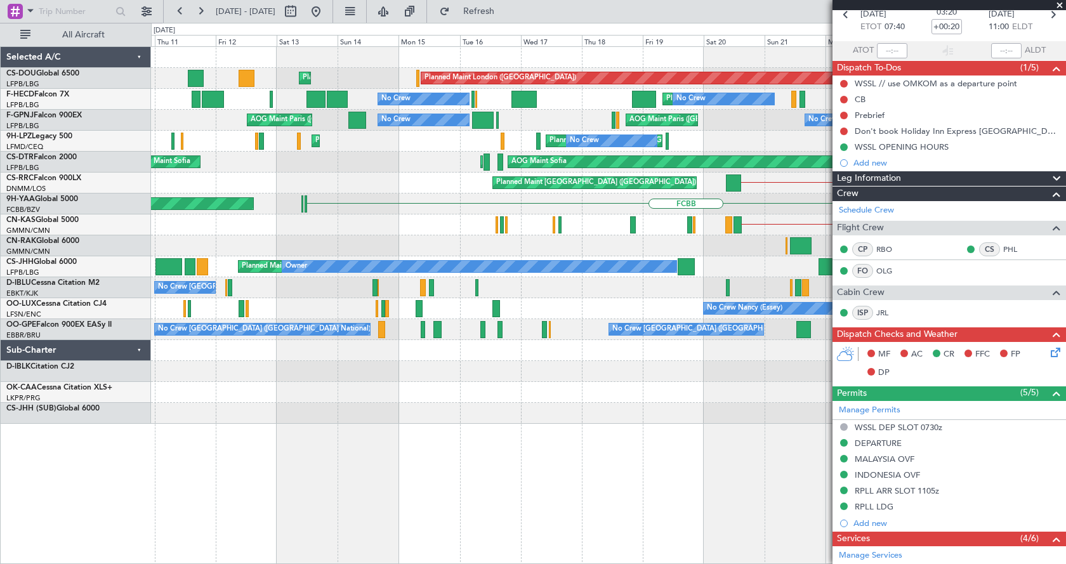
click at [716, 510] on div "Planned Maint London (Biggin Hill) Planned Maint Paris (Le Bourget) Planned Mai…" at bounding box center [608, 305] width 915 height 518
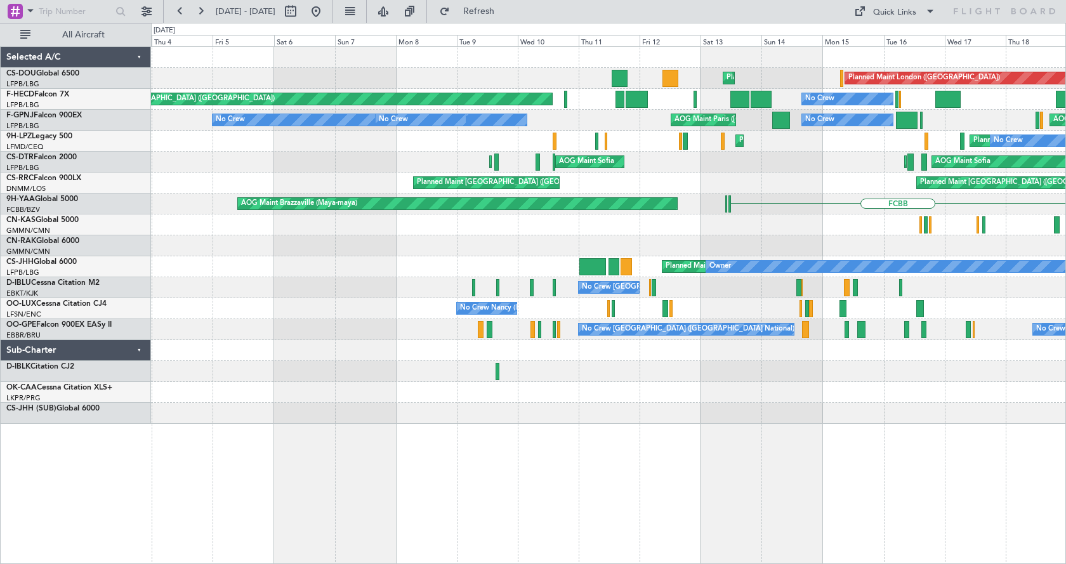
scroll to position [0, 0]
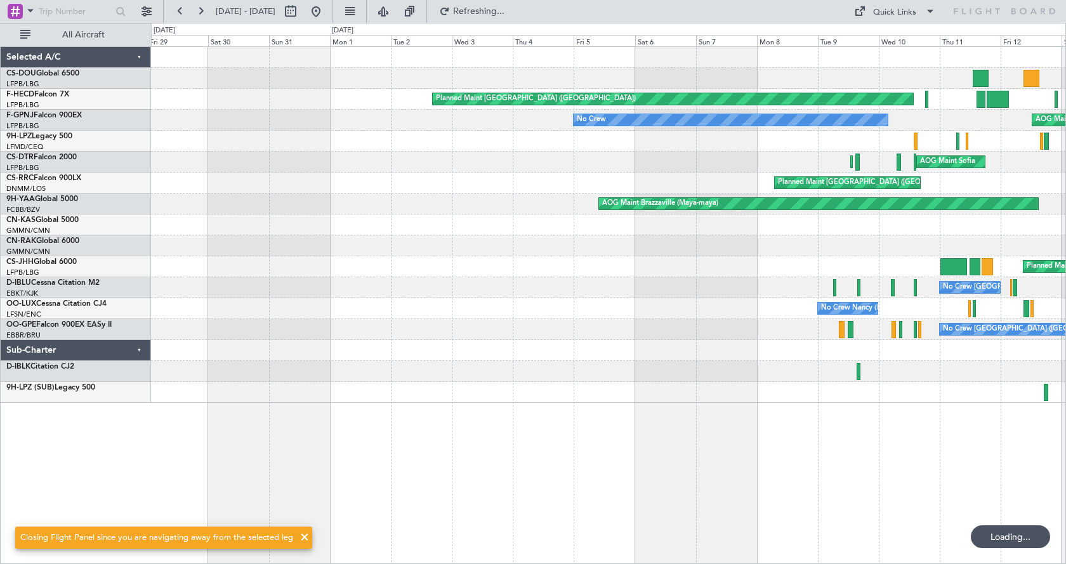
click at [843, 487] on fb-app "03 Sep 2025 - 18 Sep 2025 Refreshing... Quick Links All Aircraft Planned Maint …" at bounding box center [533, 287] width 1066 height 555
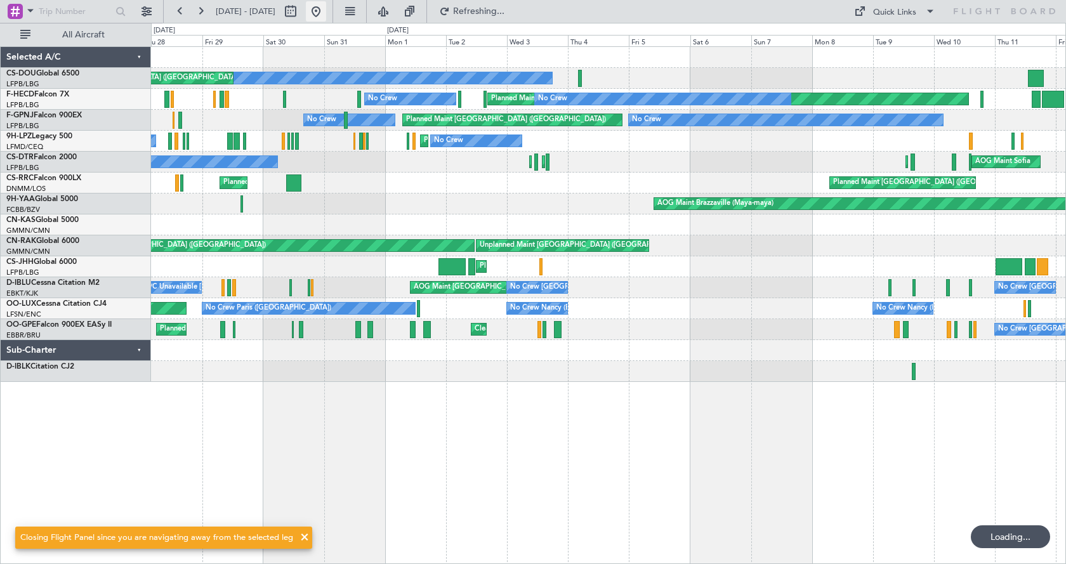
click at [326, 6] on button at bounding box center [316, 11] width 20 height 20
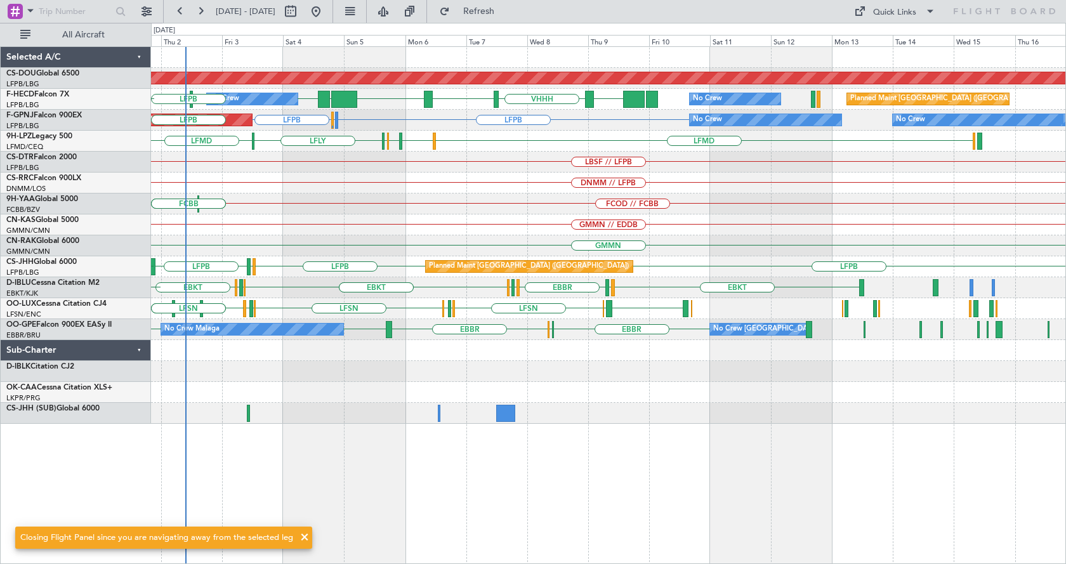
click at [453, 447] on div "Planned Maint London (Biggin Hill) ZBAA LFPB LFPB EGTK VHHH RPLL WSSL HEGN No C…" at bounding box center [608, 305] width 915 height 518
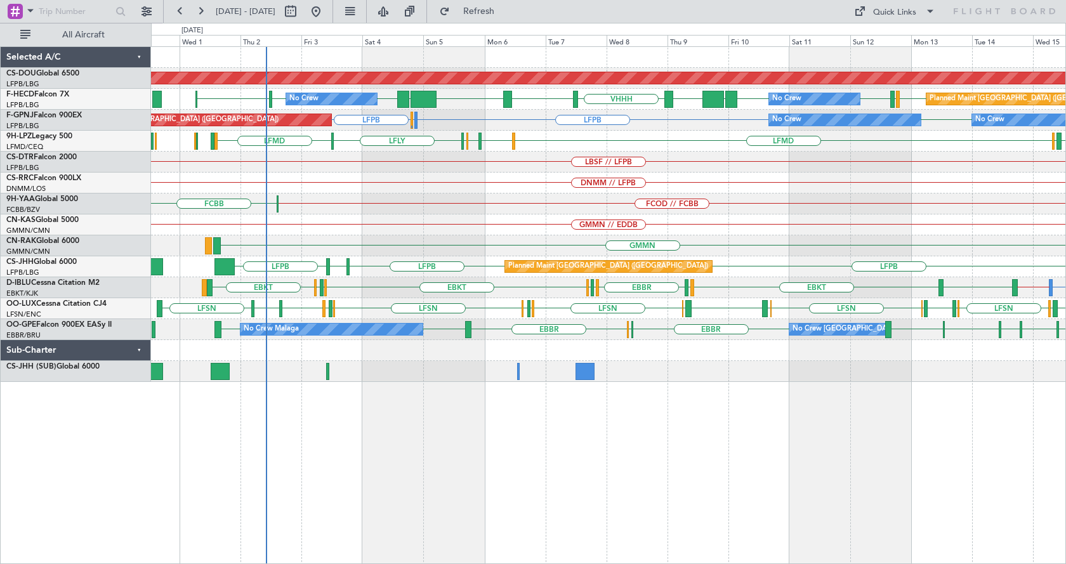
click at [409, 504] on div "Planned Maint London (Biggin Hill) ZBAA VHHH RPLL WSSL HEGN LFPB LFPB EGTK LFPB…" at bounding box center [608, 305] width 915 height 518
